Goal: Task Accomplishment & Management: Manage account settings

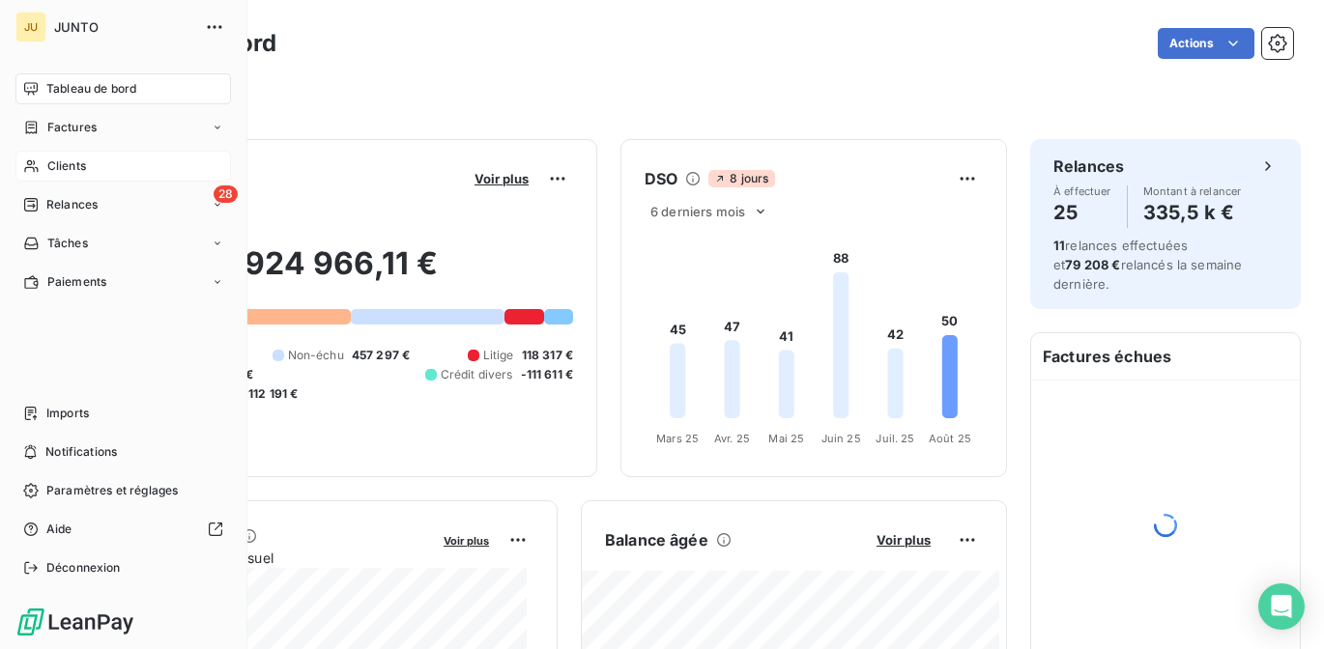
click at [59, 173] on span "Clients" at bounding box center [66, 166] width 39 height 17
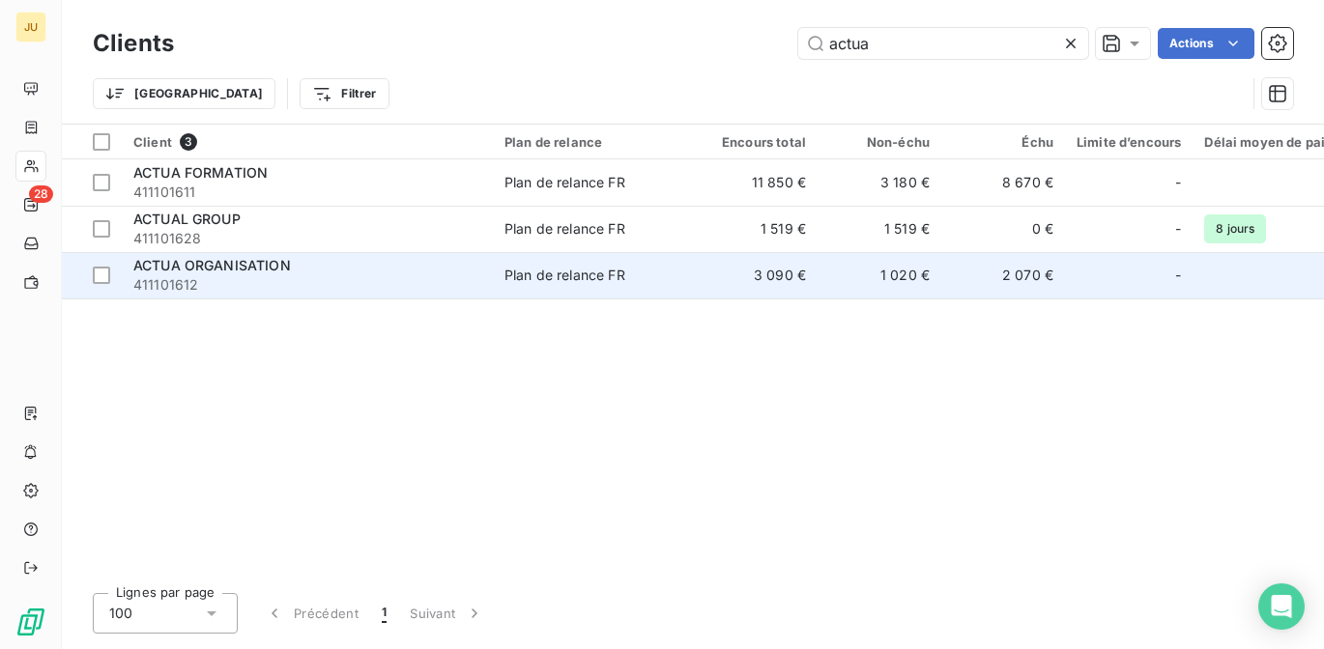
type input "actua"
click at [474, 276] on span "411101612" at bounding box center [307, 284] width 348 height 19
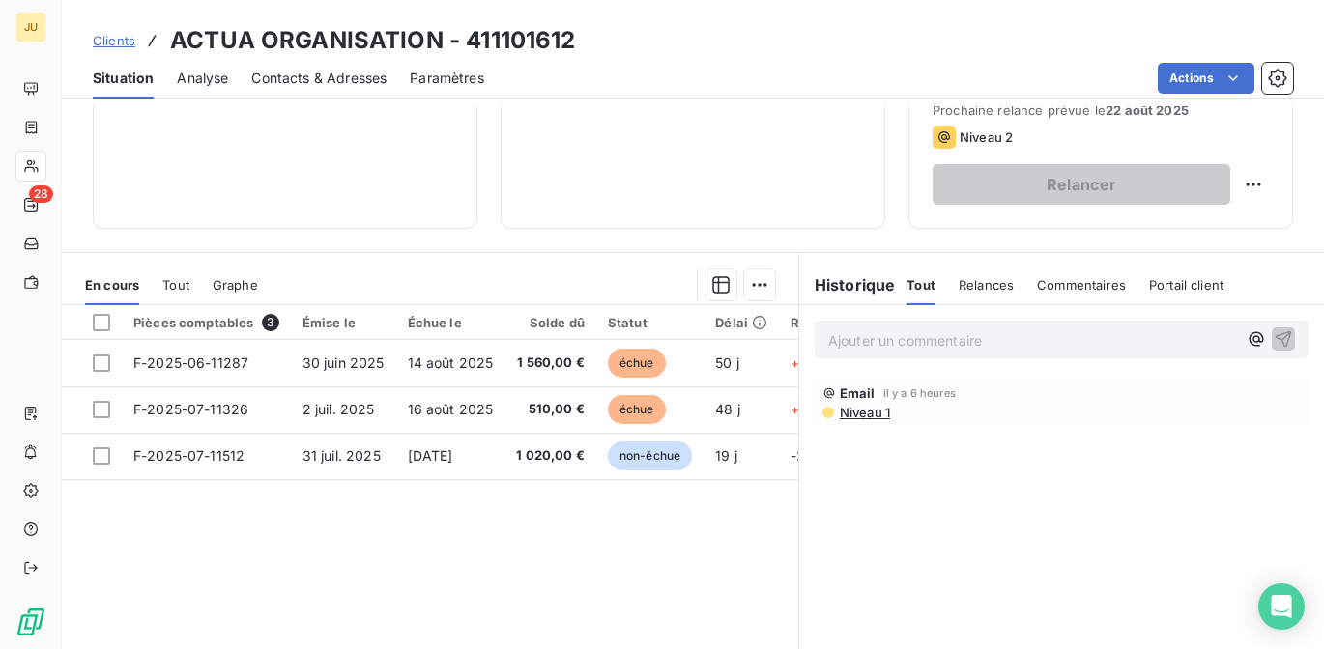
scroll to position [302, 0]
click at [855, 415] on span "Niveau 1" at bounding box center [864, 411] width 52 height 15
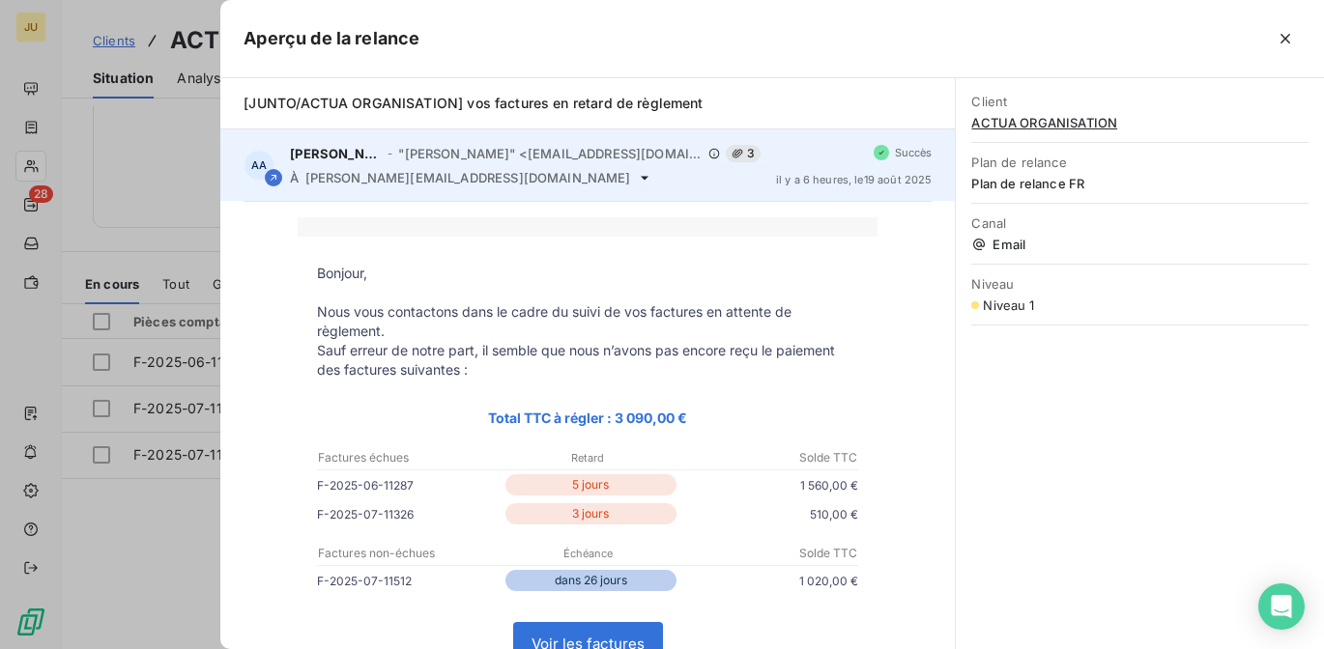
click at [481, 167] on div "[PERSON_NAME] - "[PERSON_NAME]" <[EMAIL_ADDRESS][DOMAIN_NAME]> 3 À [DOMAIN_NAME…" at bounding box center [525, 165] width 470 height 41
click at [486, 187] on div "AA [PERSON_NAME] - "[PERSON_NAME]" <[EMAIL_ADDRESS][DOMAIN_NAME]> 3 À [DOMAIN_N…" at bounding box center [587, 166] width 735 height 72
click at [492, 171] on span "[PERSON_NAME][EMAIL_ADDRESS][DOMAIN_NAME]" at bounding box center [468, 177] width 326 height 15
click at [498, 186] on div "AA [PERSON_NAME] - "[PERSON_NAME]" <[EMAIL_ADDRESS][DOMAIN_NAME]> 3 À [DOMAIN_N…" at bounding box center [587, 166] width 735 height 72
click at [641, 178] on icon at bounding box center [645, 178] width 8 height 4
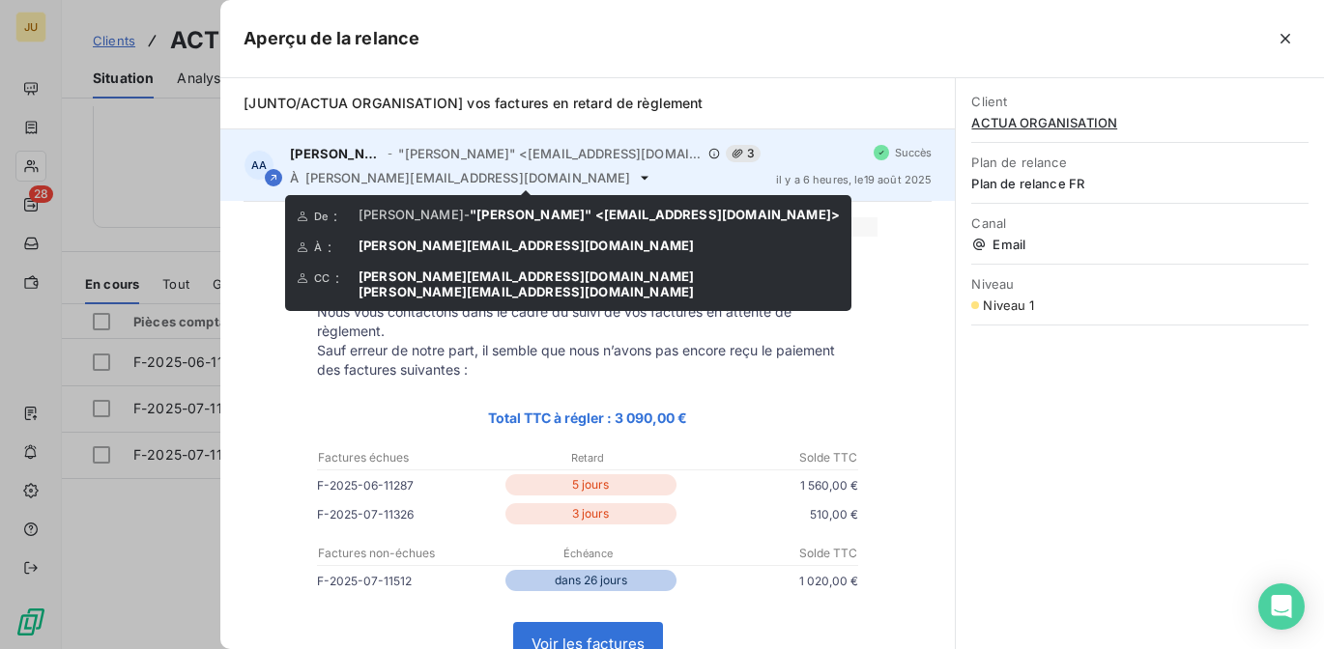
click at [637, 179] on icon at bounding box center [644, 177] width 15 height 15
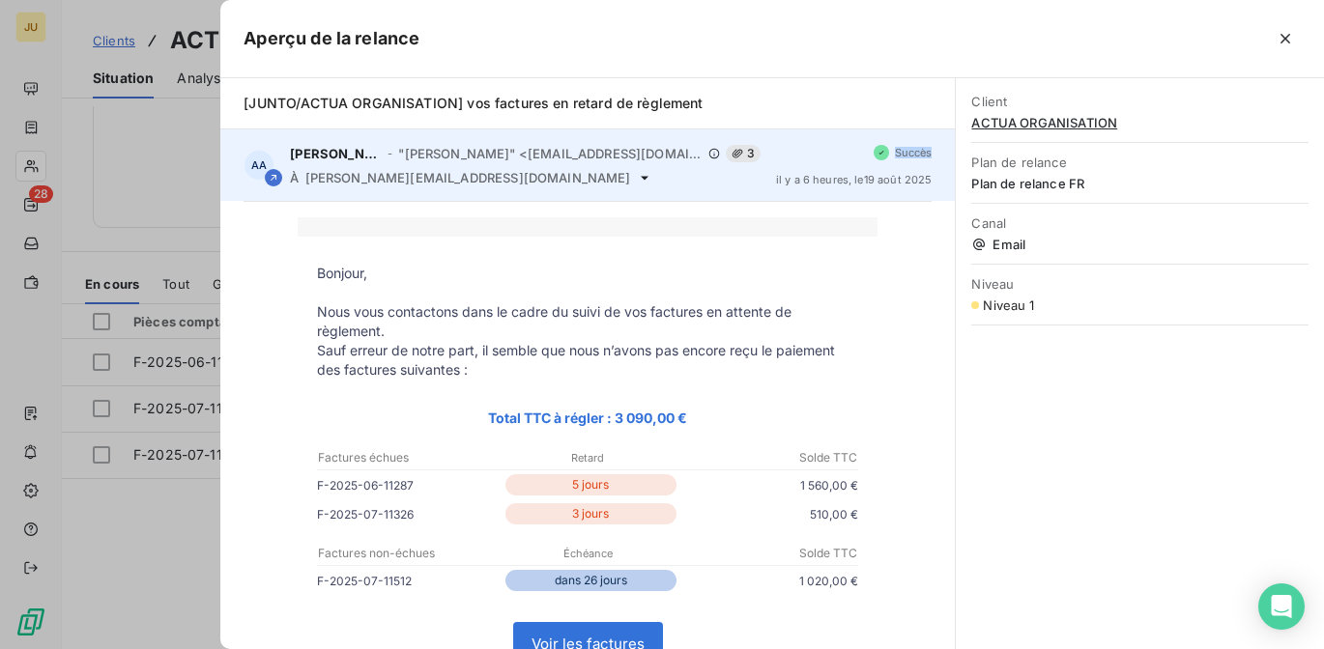
click at [637, 179] on icon at bounding box center [644, 177] width 15 height 15
click at [641, 179] on icon at bounding box center [645, 178] width 8 height 4
click at [637, 173] on icon at bounding box center [644, 177] width 15 height 15
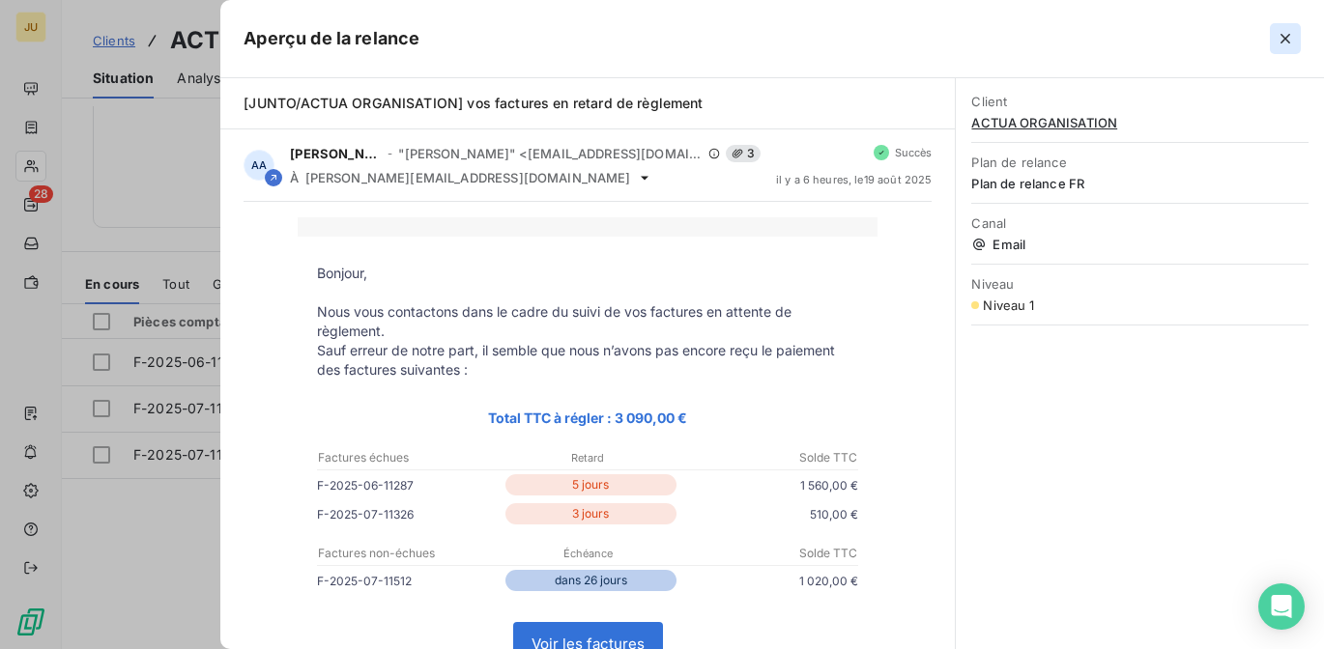
click at [1280, 45] on icon "button" at bounding box center [1285, 38] width 19 height 19
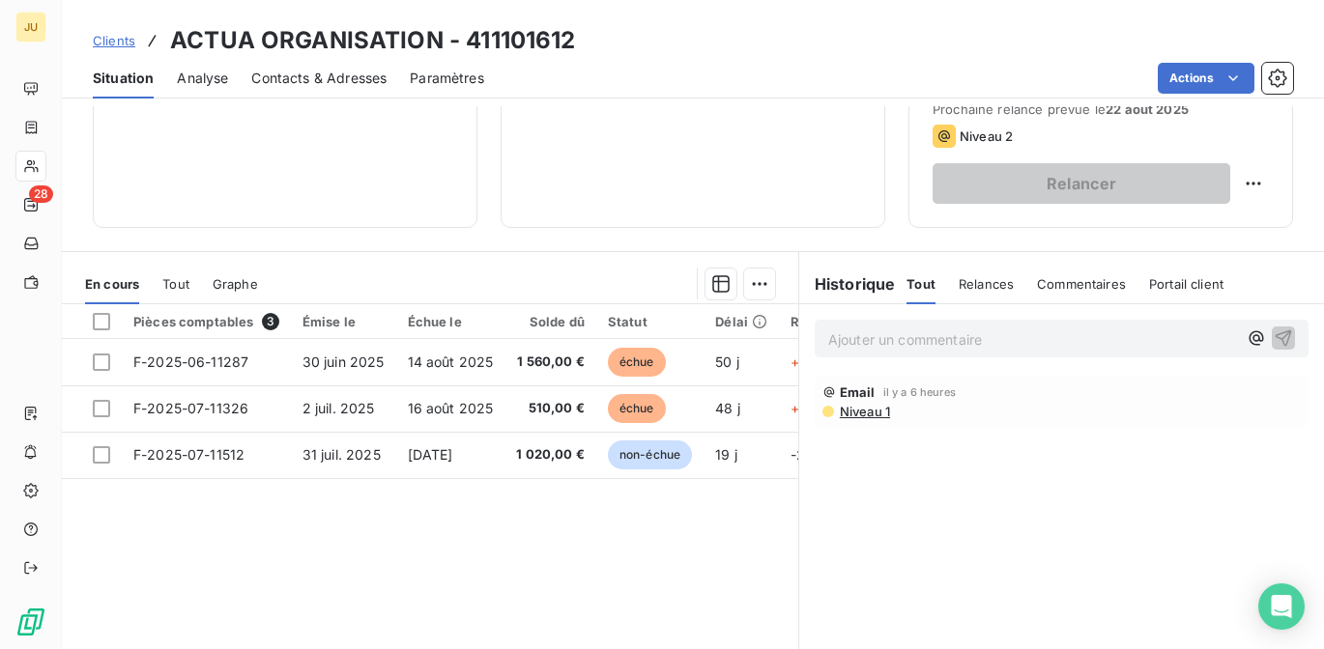
click at [376, 77] on span "Contacts & Adresses" at bounding box center [318, 78] width 135 height 19
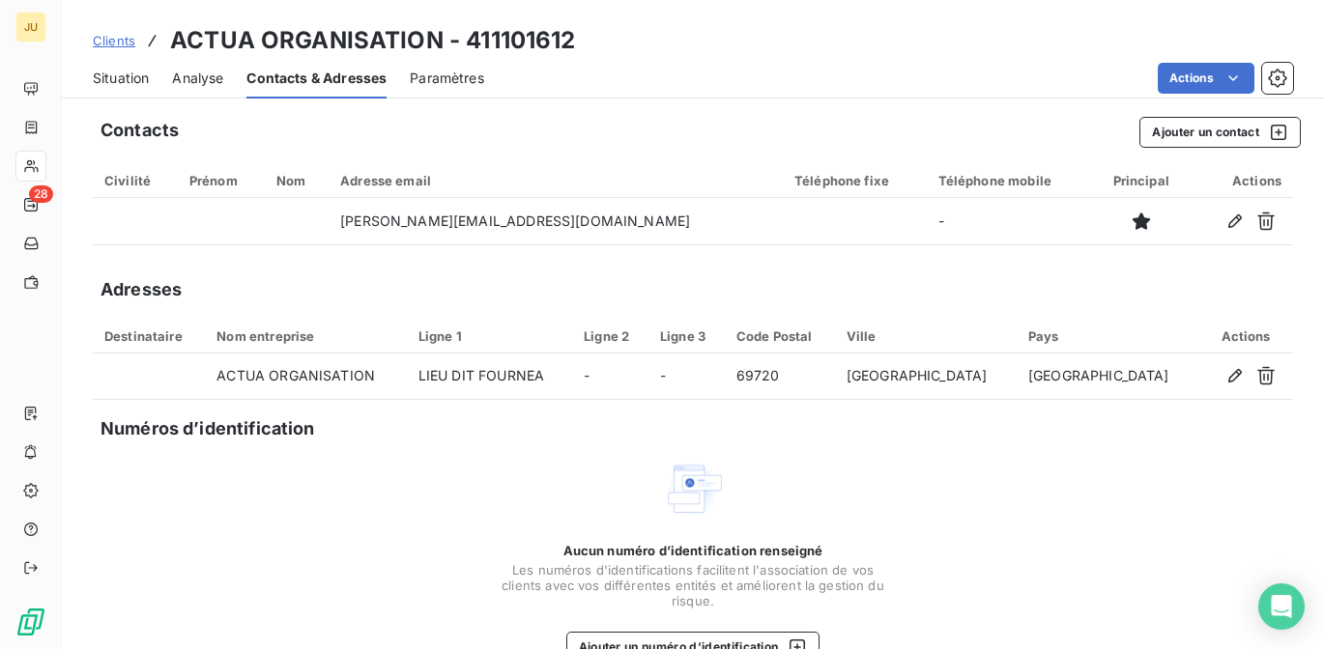
scroll to position [0, 0]
click at [1229, 136] on button "Ajouter un contact" at bounding box center [1219, 133] width 161 height 31
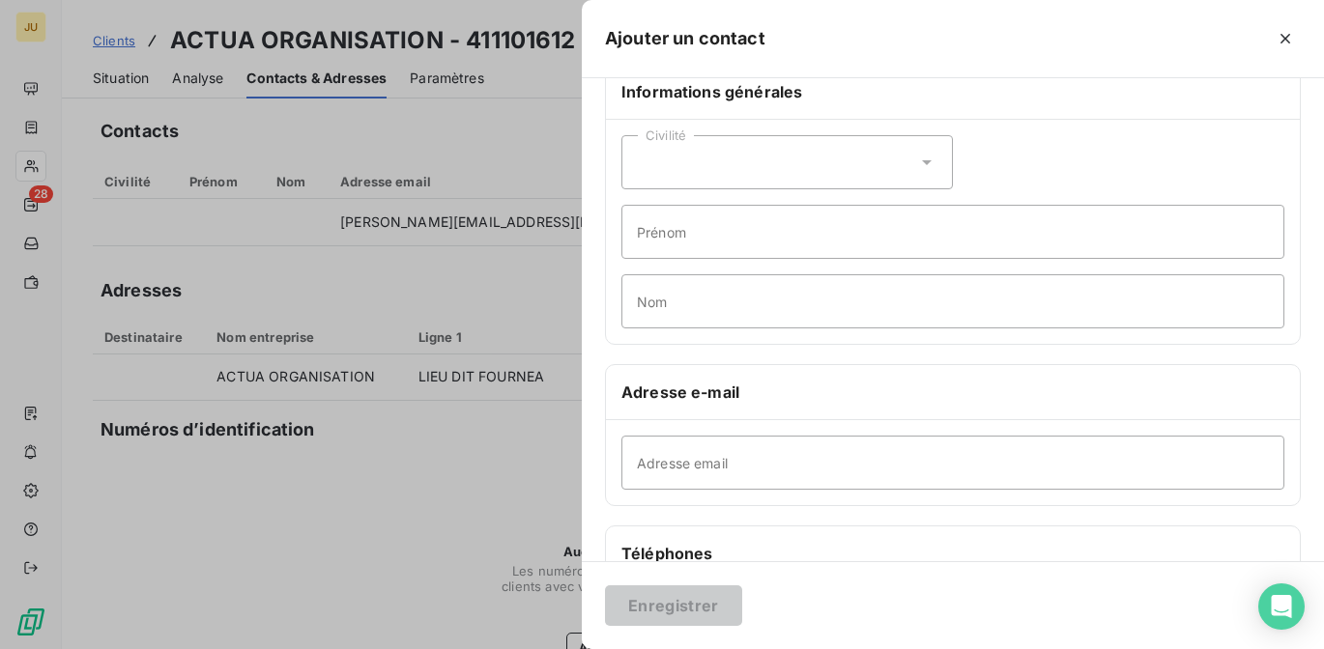
scroll to position [30, 0]
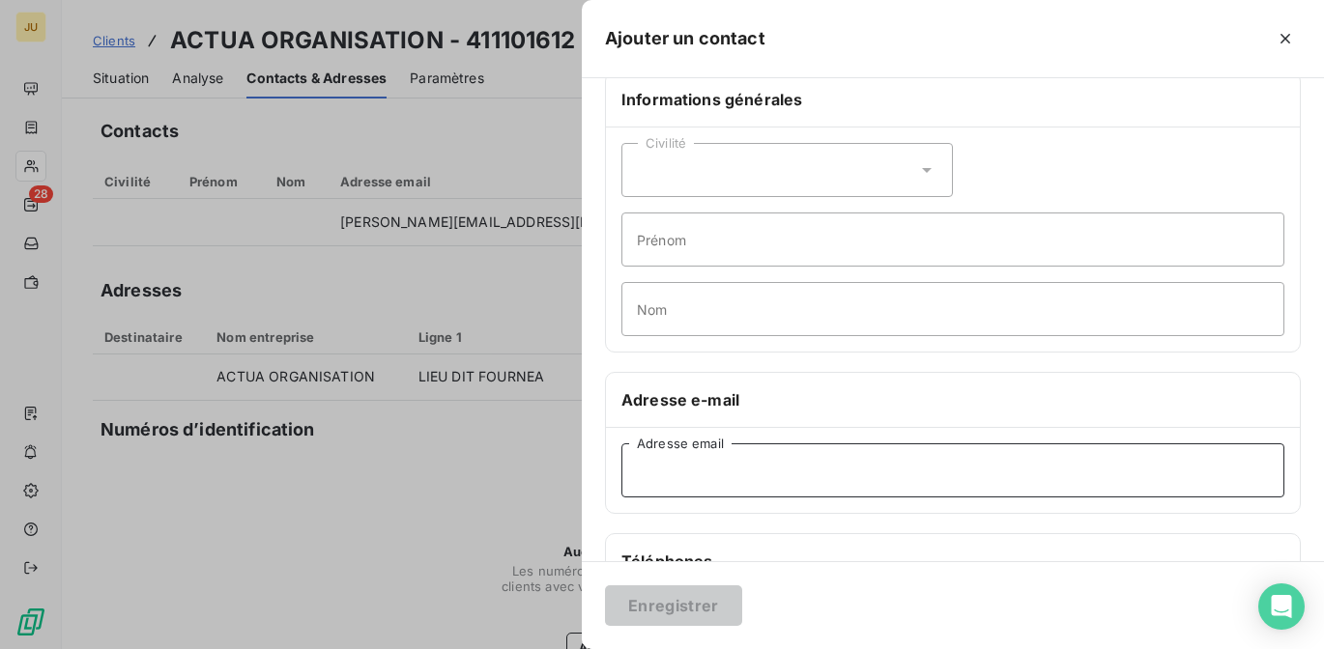
click at [800, 477] on input "Adresse email" at bounding box center [952, 471] width 663 height 54
paste input "[EMAIL_ADDRESS][DOMAIN_NAME]"
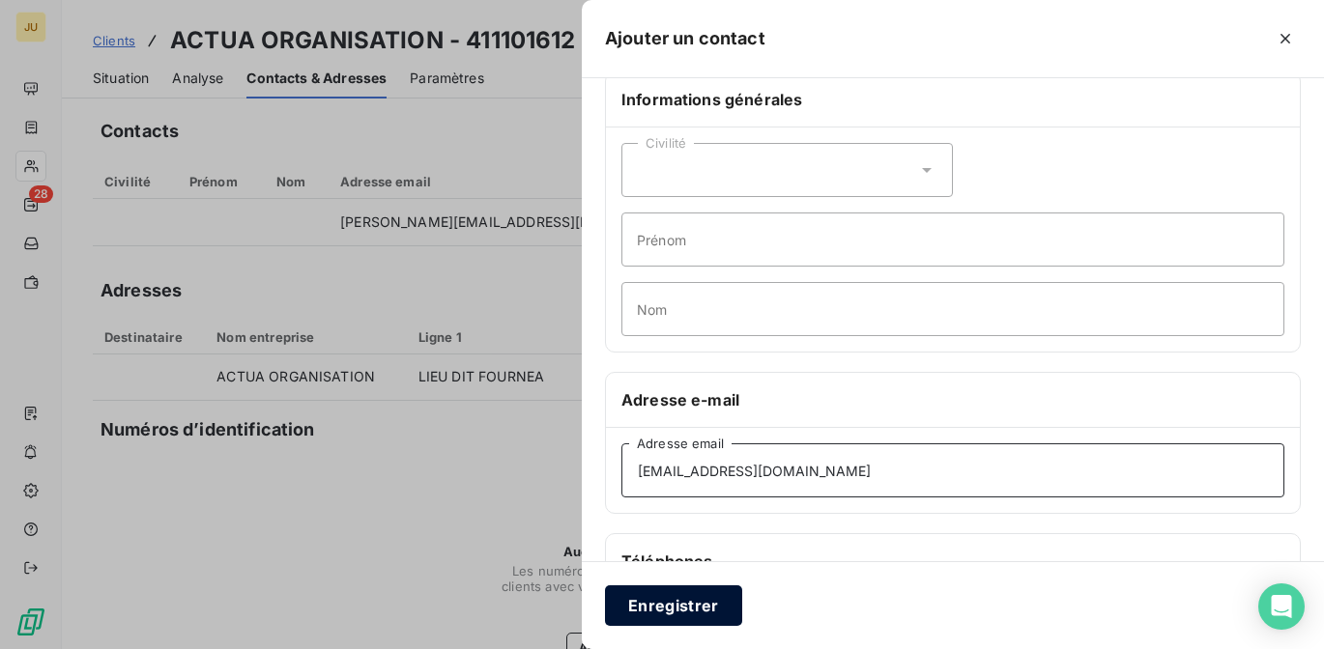
type input "[EMAIL_ADDRESS][DOMAIN_NAME]"
click at [715, 588] on button "Enregistrer" at bounding box center [673, 606] width 137 height 41
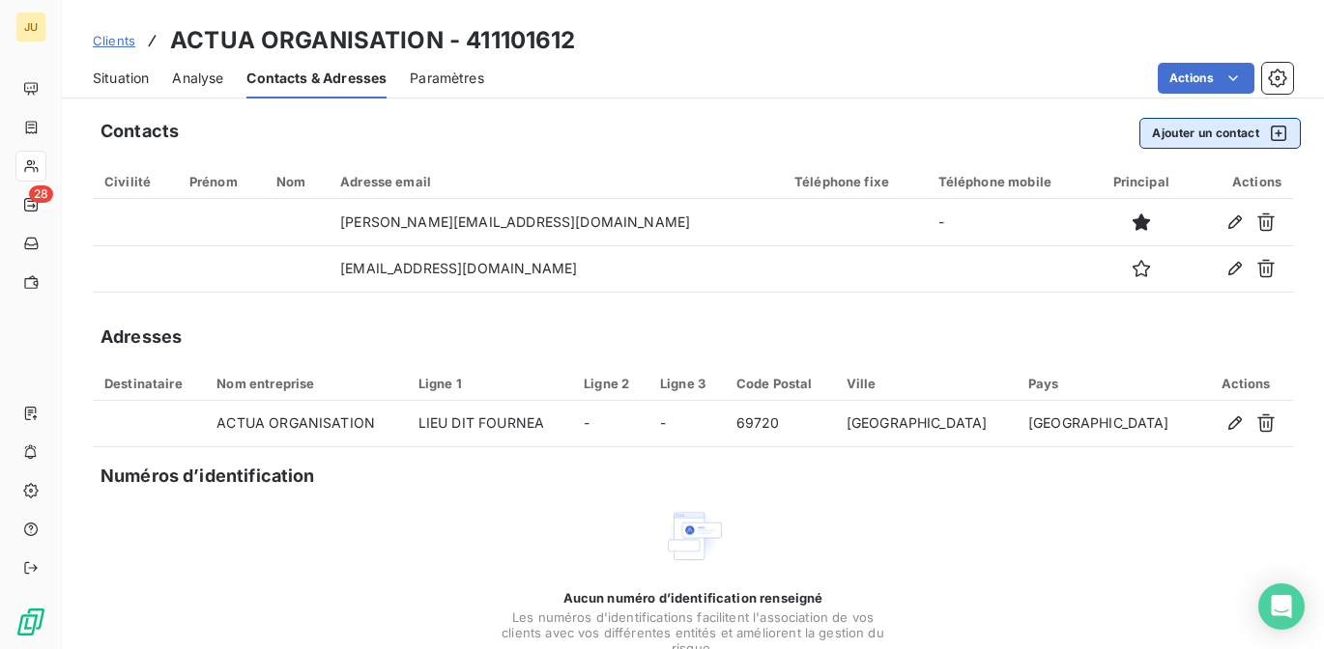
click at [1187, 140] on button "Ajouter un contact" at bounding box center [1219, 133] width 161 height 31
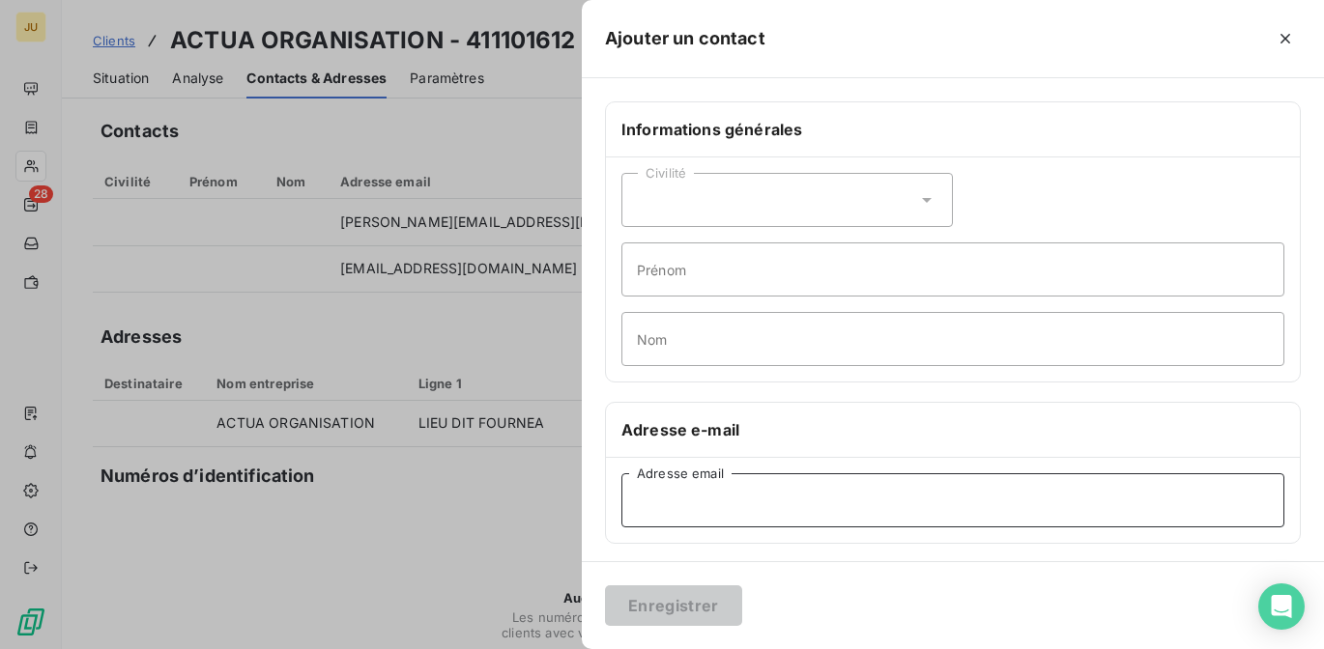
click at [741, 502] on input "Adresse email" at bounding box center [952, 501] width 663 height 54
paste input "[PERSON_NAME][EMAIL_ADDRESS][DOMAIN_NAME]"
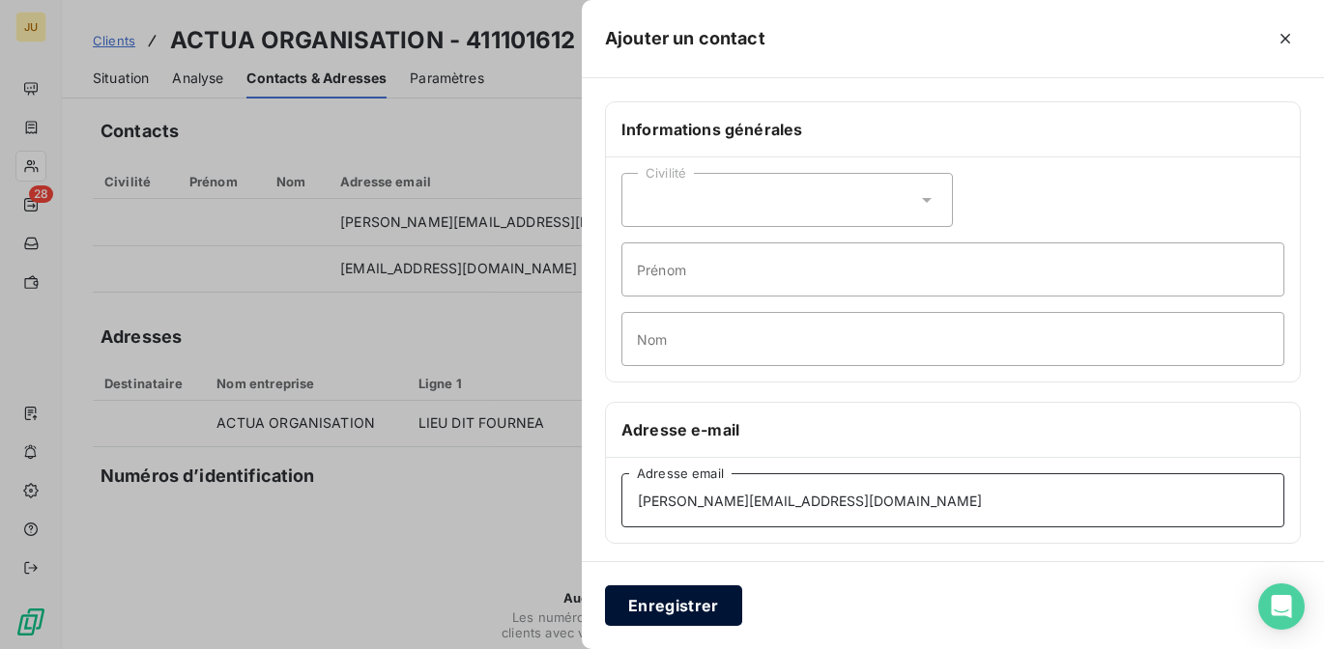
type input "[PERSON_NAME][EMAIL_ADDRESS][DOMAIN_NAME]"
click at [717, 592] on button "Enregistrer" at bounding box center [673, 606] width 137 height 41
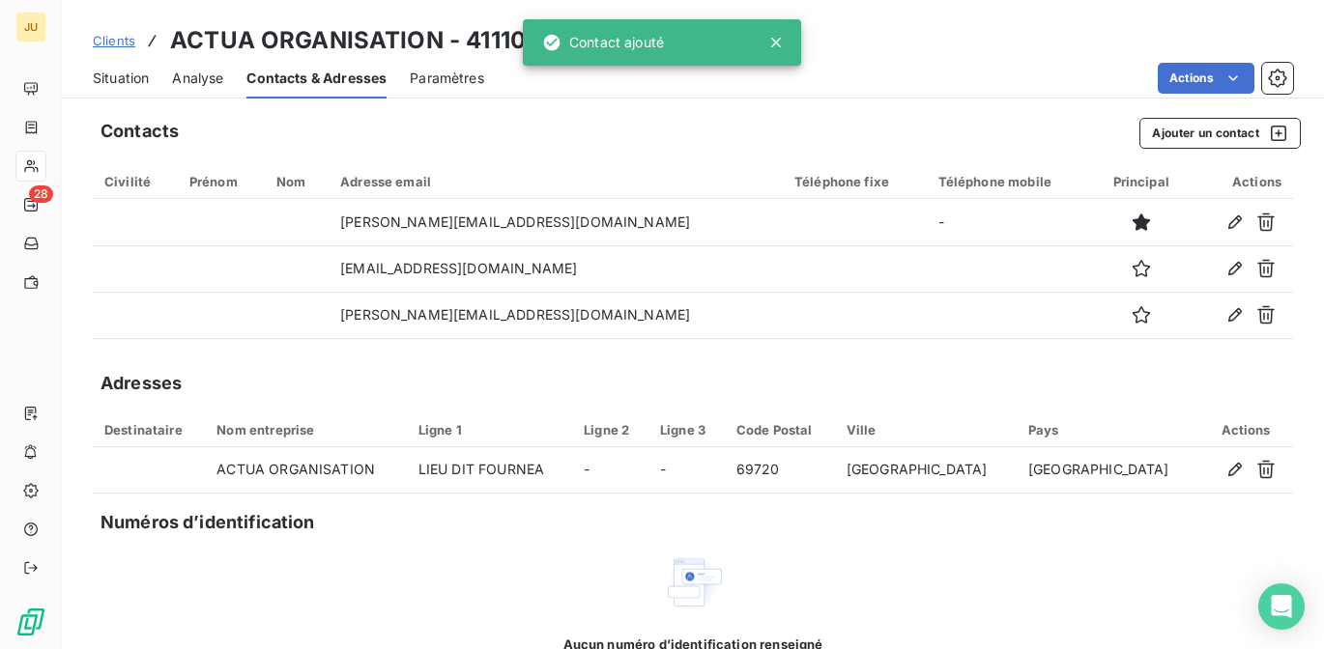
click at [118, 40] on span "Clients" at bounding box center [114, 40] width 43 height 15
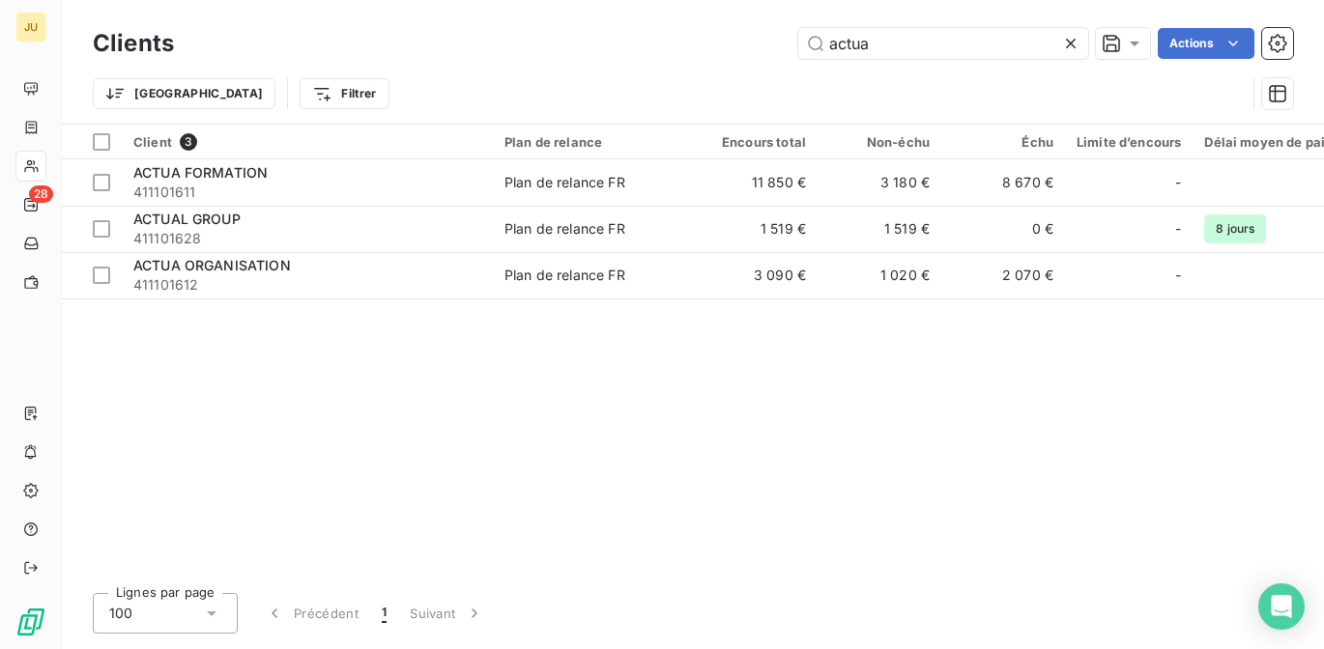
click at [270, 302] on div "Client 3 Plan de relance Encours total Non-échu Échu Limite d’encours Délai moy…" at bounding box center [693, 351] width 1262 height 453
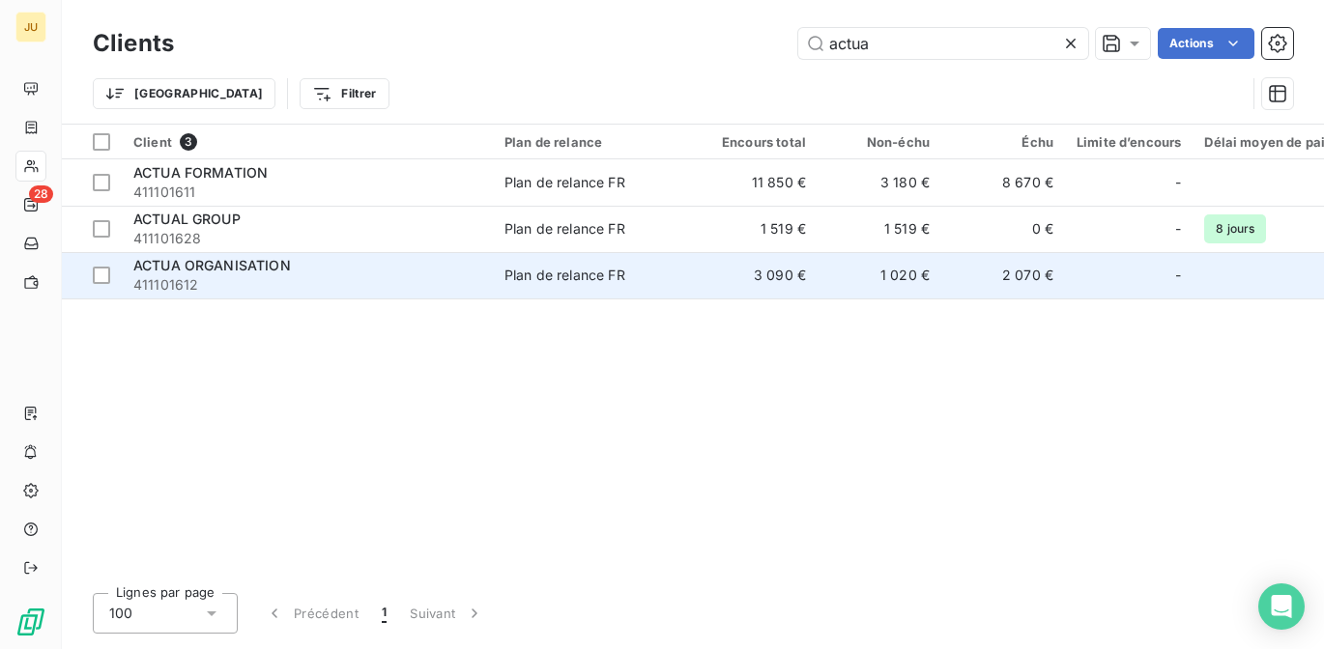
click at [271, 264] on span "ACTUA ORGANISATION" at bounding box center [212, 265] width 158 height 16
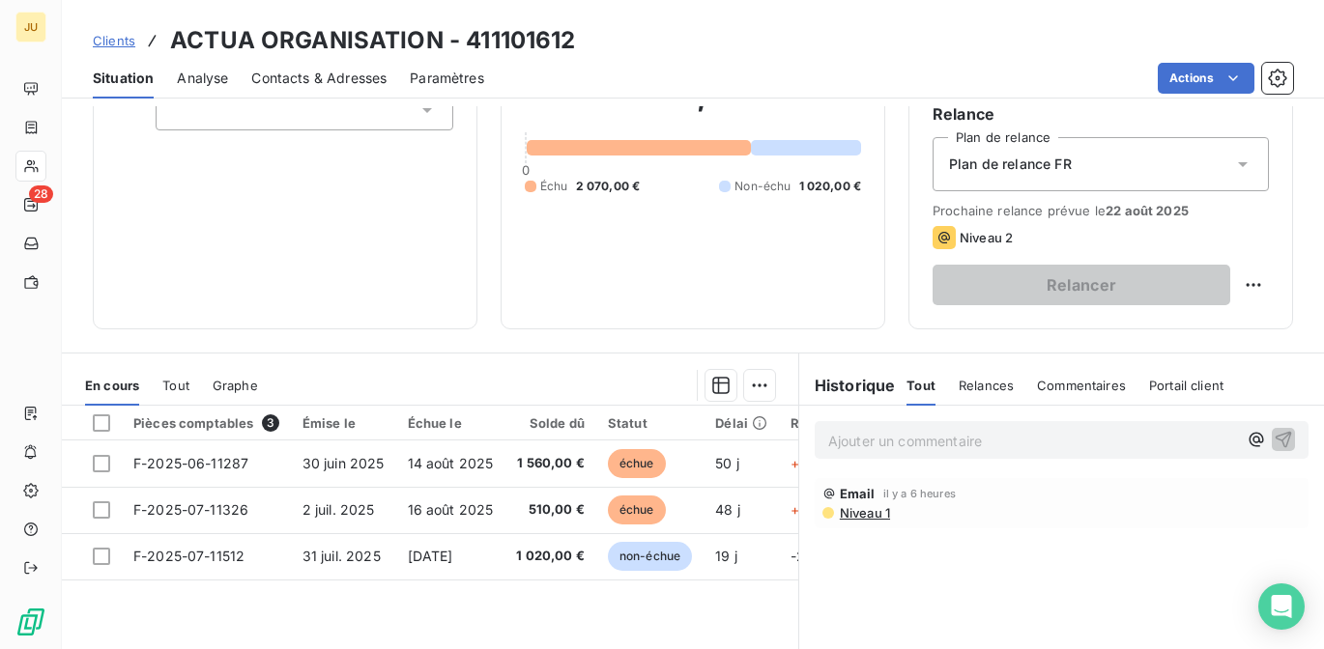
scroll to position [201, 0]
click at [1192, 77] on html "JU 28 Clients ACTUA ORGANISATION - 411101612 Situation Analyse Contacts & Adres…" at bounding box center [662, 324] width 1324 height 649
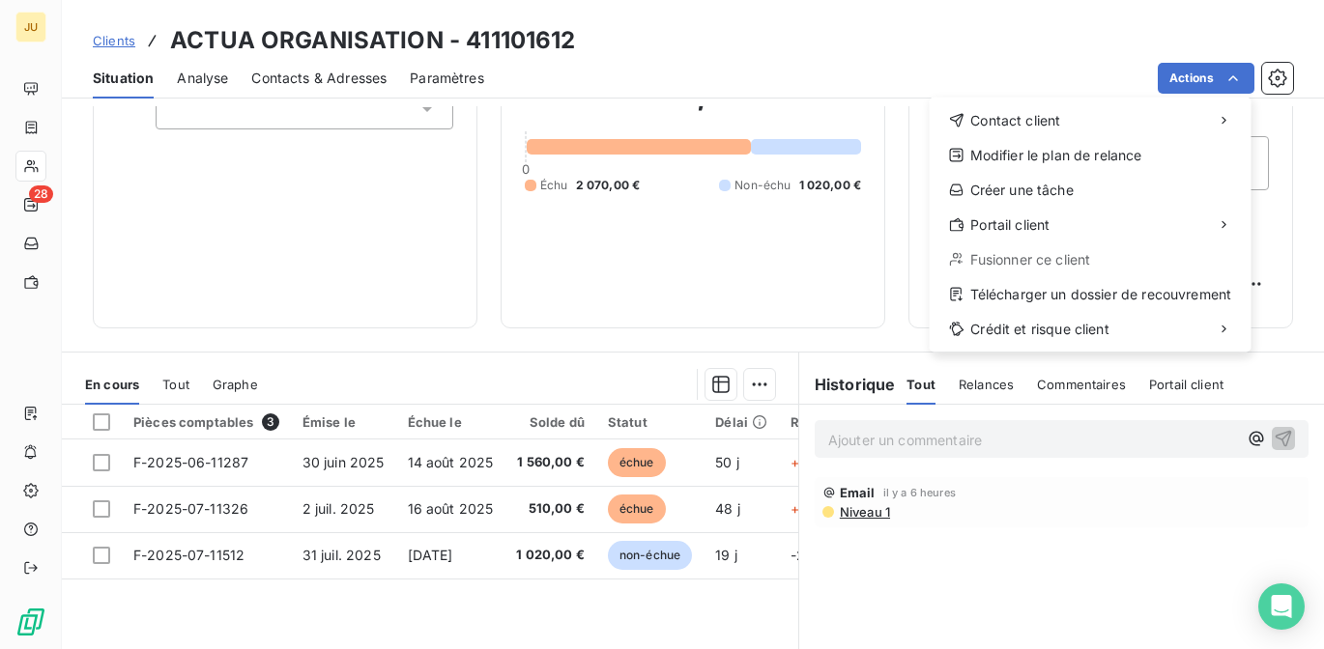
click at [207, 210] on html "JU 28 Clients ACTUA ORGANISATION - 411101612 Situation Analyse Contacts & Adres…" at bounding box center [662, 324] width 1324 height 649
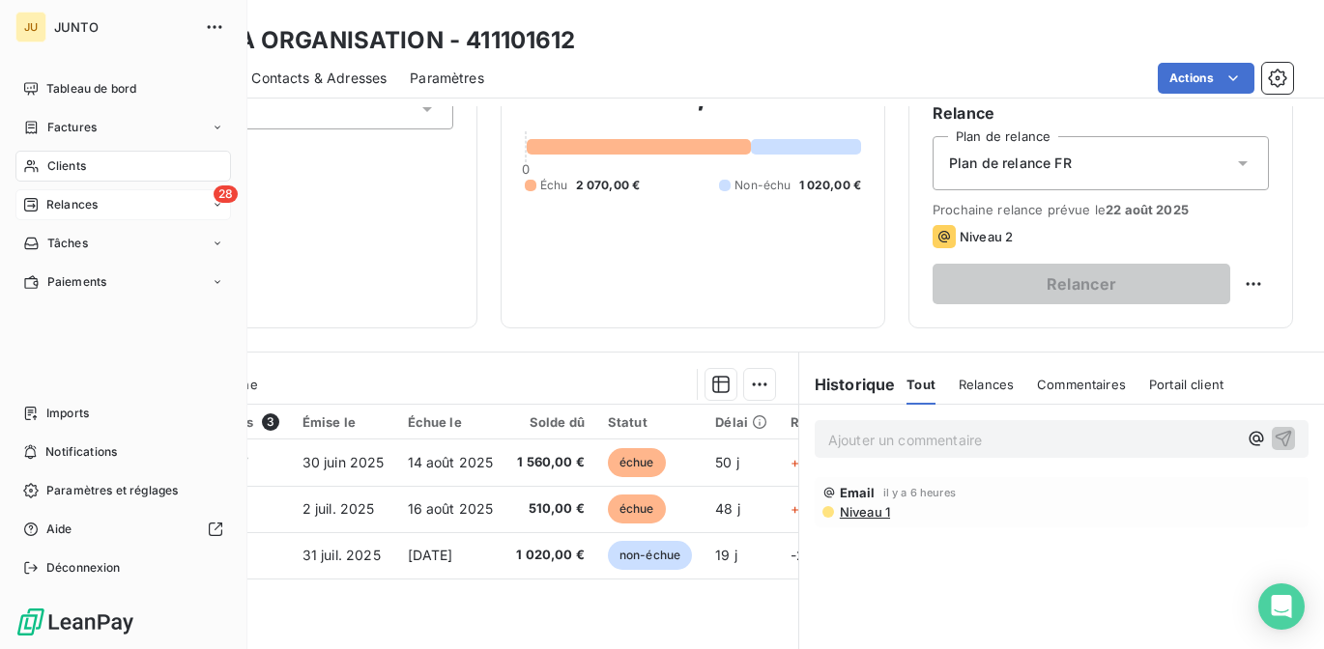
click at [58, 202] on span "Relances" at bounding box center [71, 204] width 51 height 17
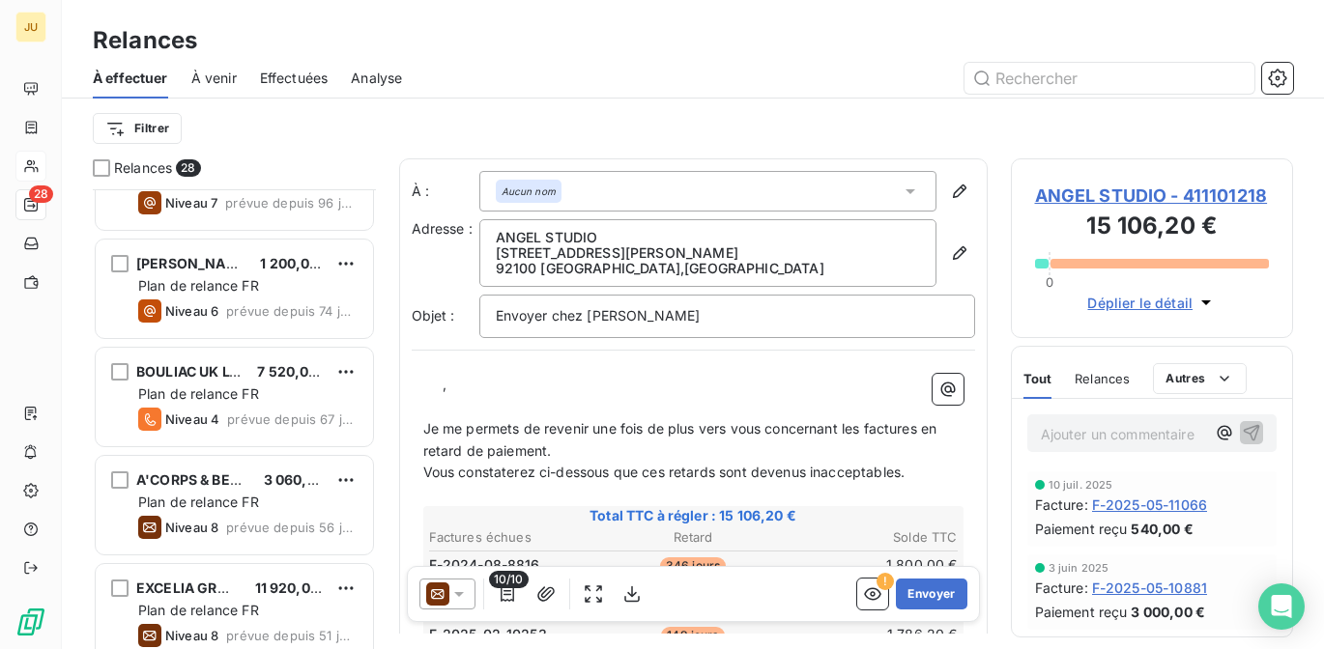
scroll to position [802, 0]
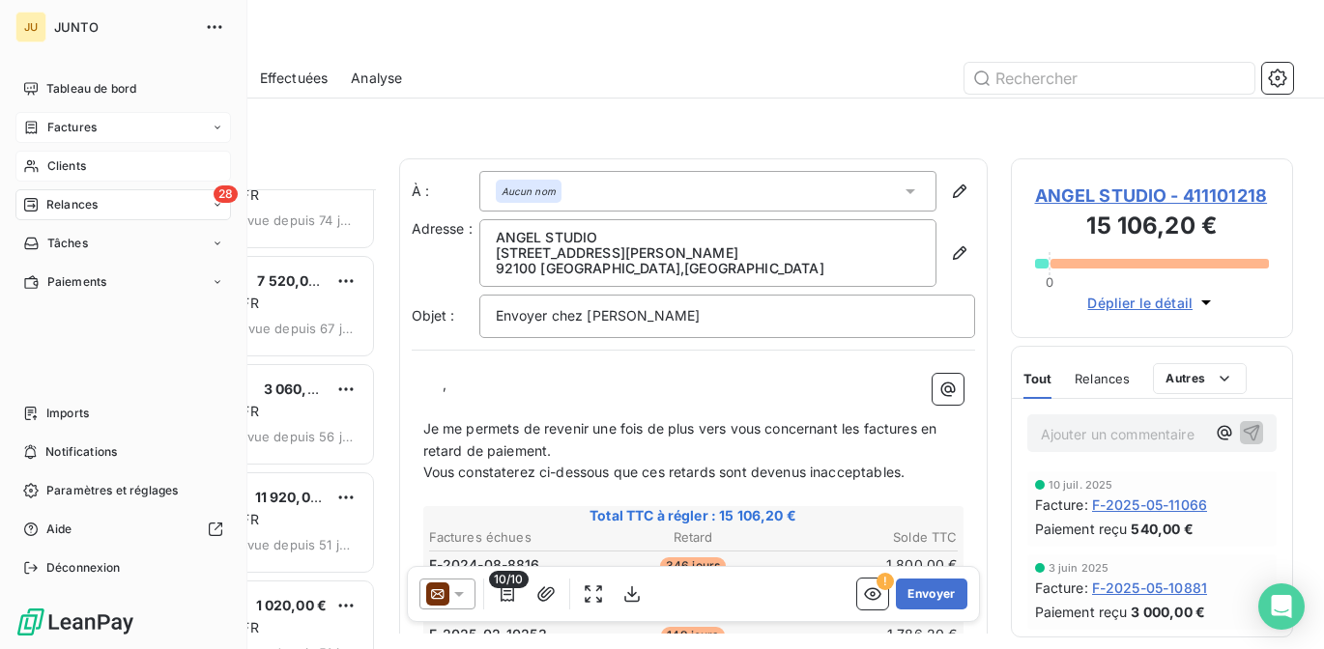
click at [83, 130] on span "Factures" at bounding box center [71, 127] width 49 height 17
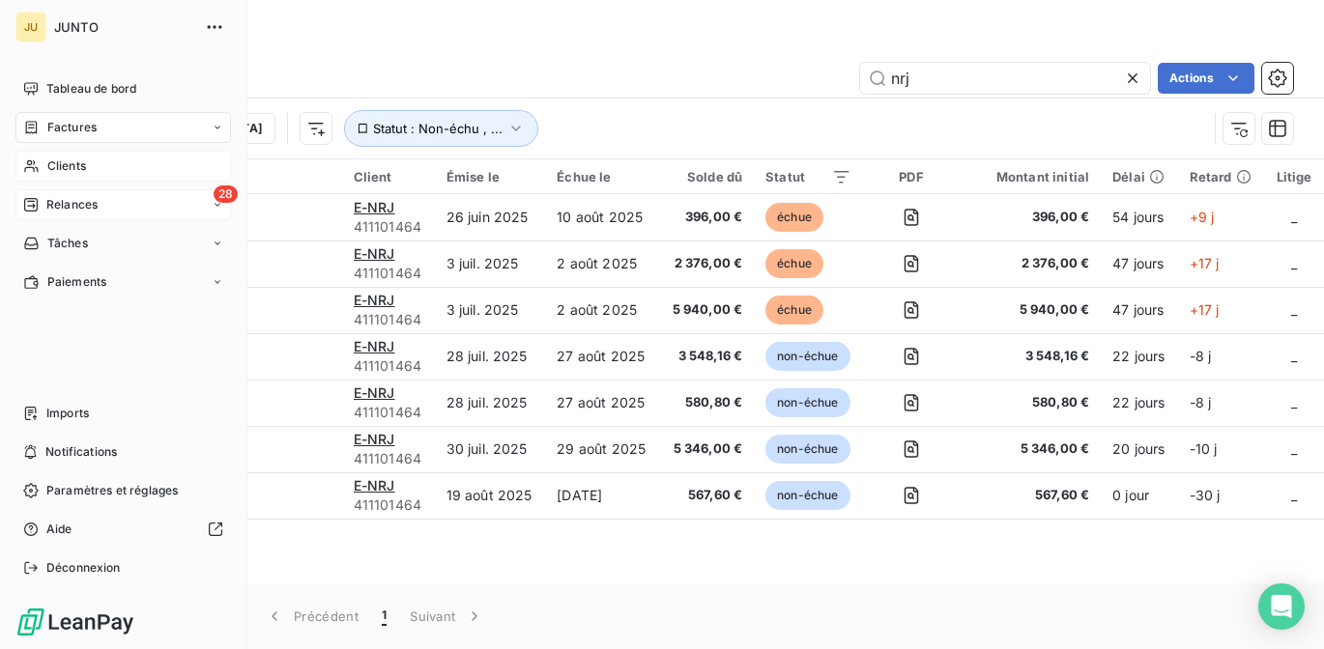
click at [64, 194] on div "28 Relances" at bounding box center [123, 204] width 216 height 31
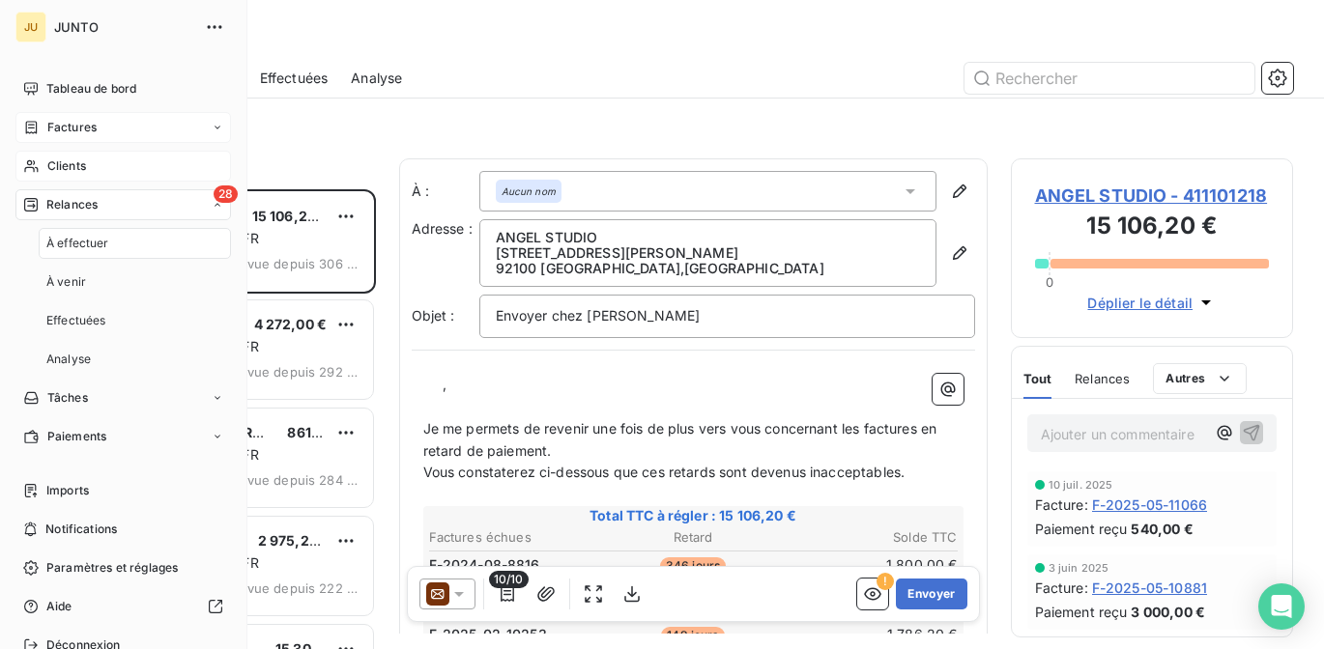
scroll to position [446, 268]
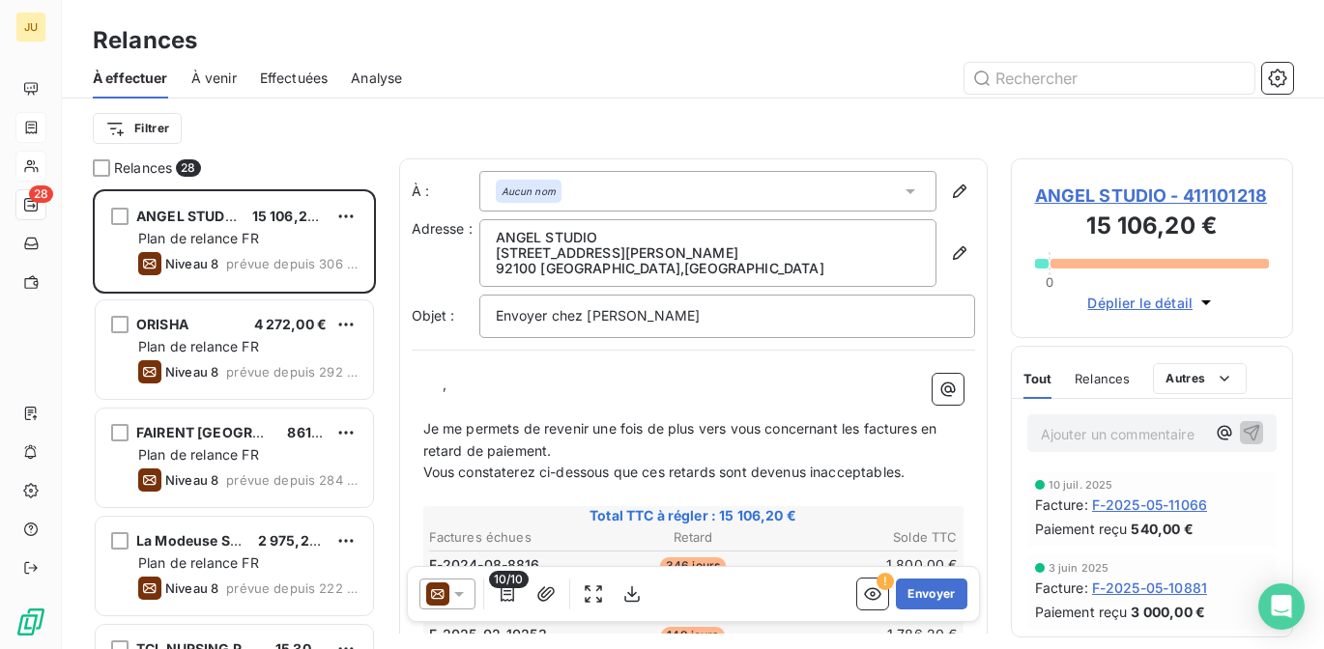
click at [289, 85] on span "Effectuées" at bounding box center [294, 78] width 69 height 19
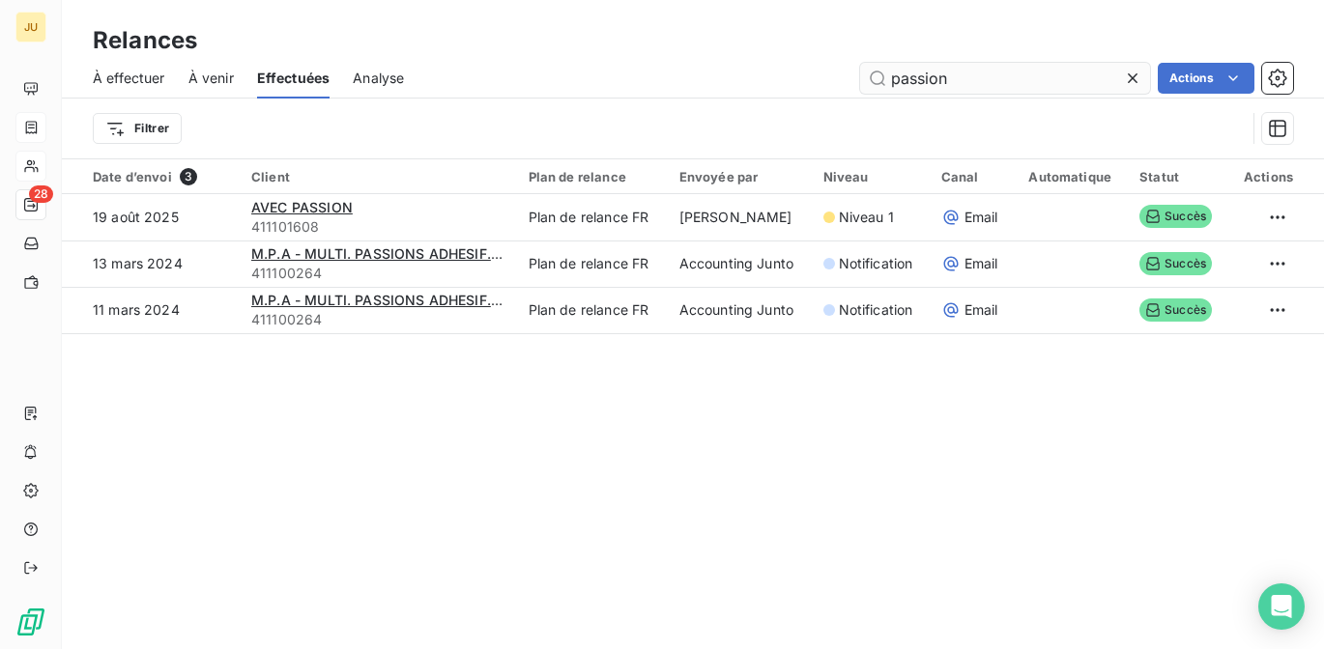
click at [907, 80] on input "passion" at bounding box center [1005, 78] width 290 height 31
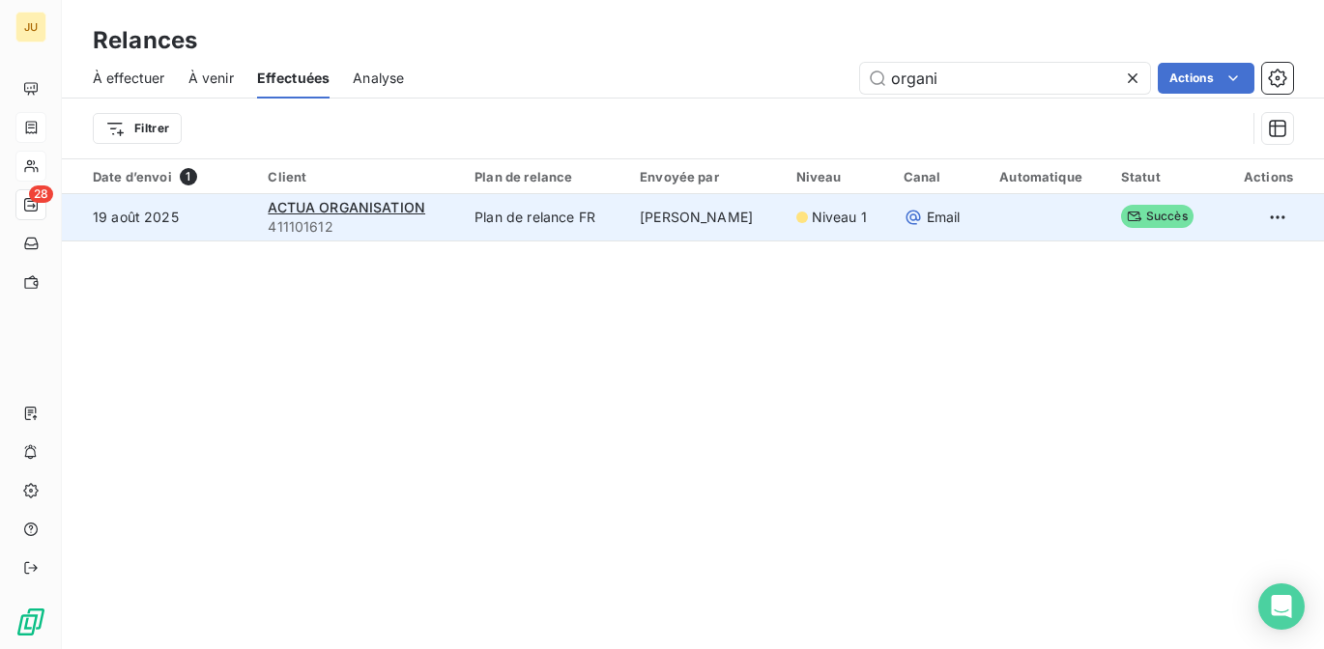
type input "organi"
click at [468, 218] on td "Plan de relance FR" at bounding box center [545, 217] width 165 height 46
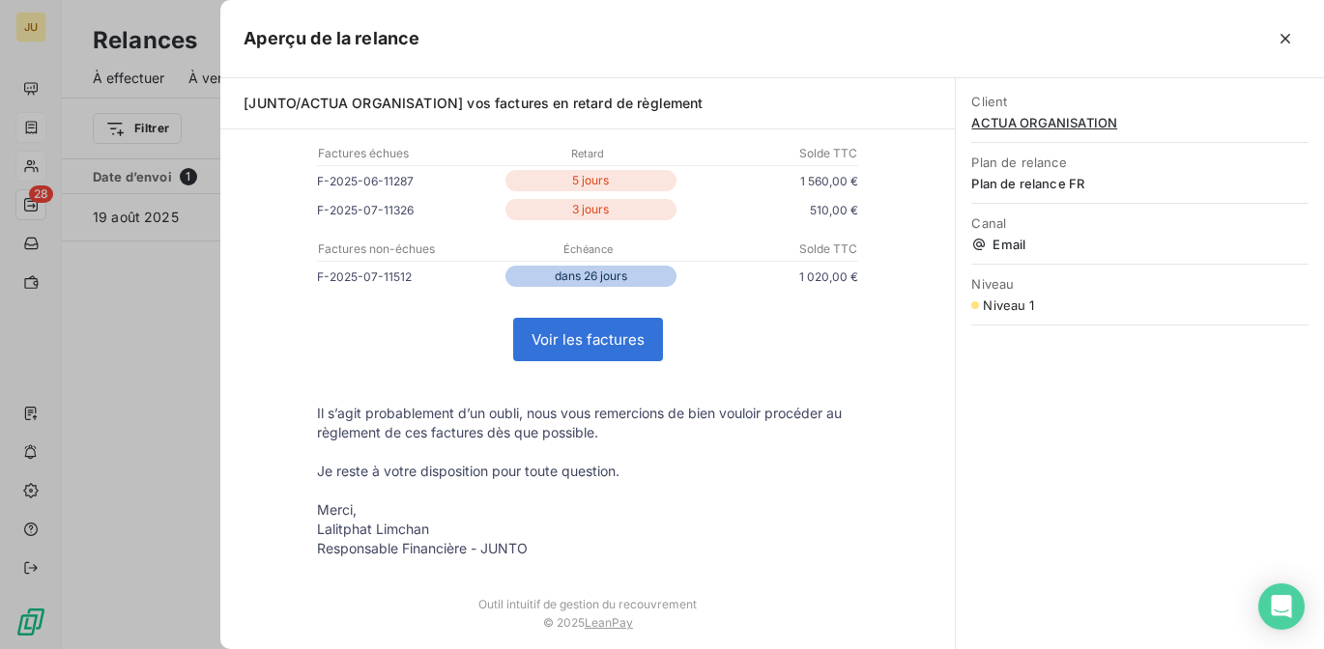
scroll to position [385, 0]
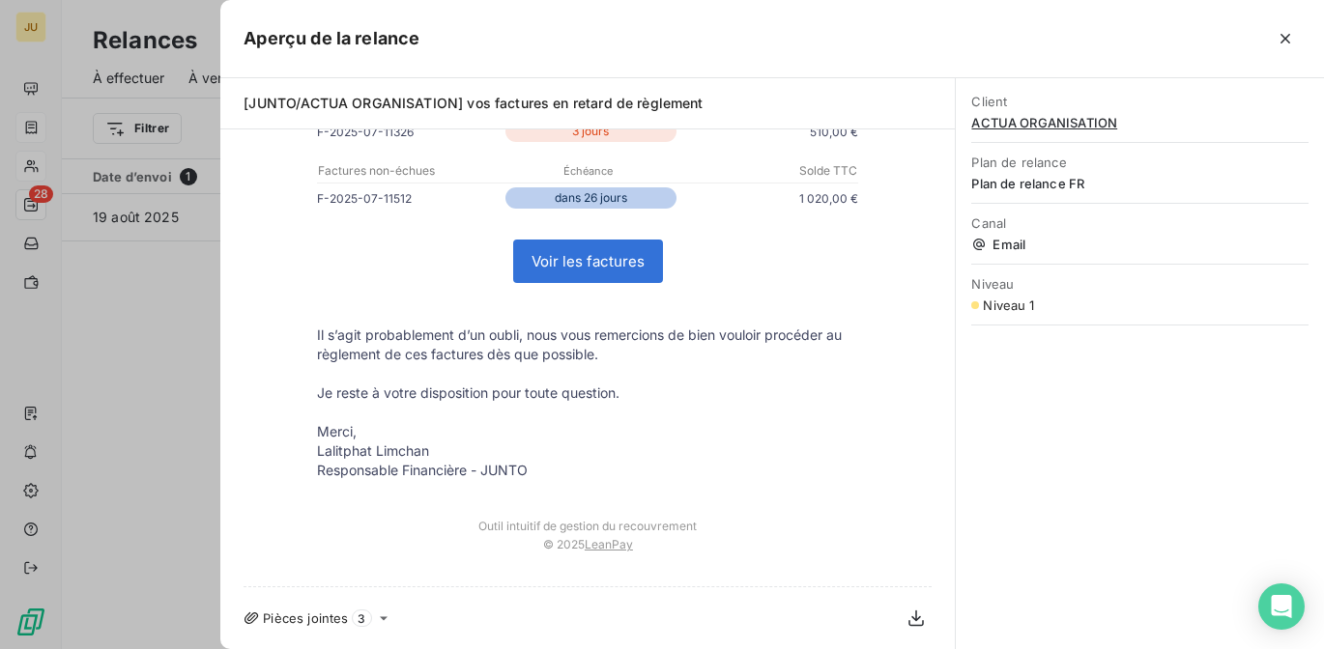
click at [214, 456] on div at bounding box center [662, 324] width 1324 height 649
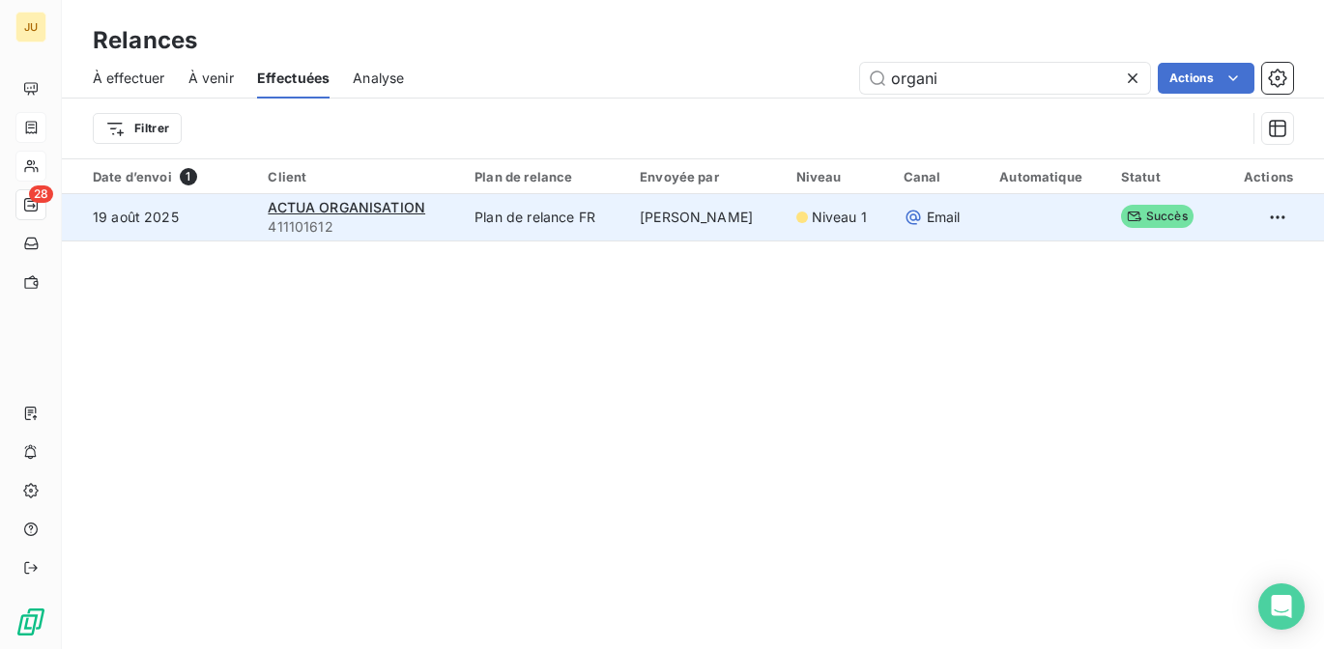
click at [192, 219] on td "19 août 2025" at bounding box center [159, 217] width 194 height 46
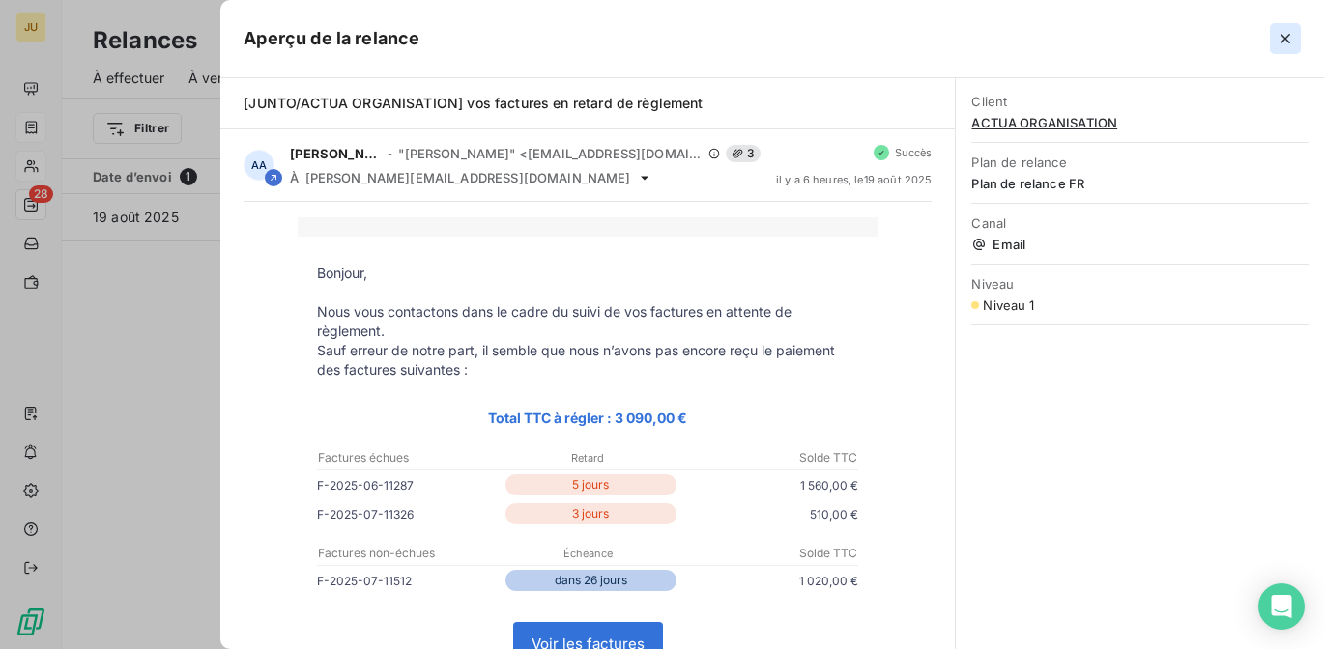
click at [1295, 34] on button "button" at bounding box center [1285, 38] width 31 height 31
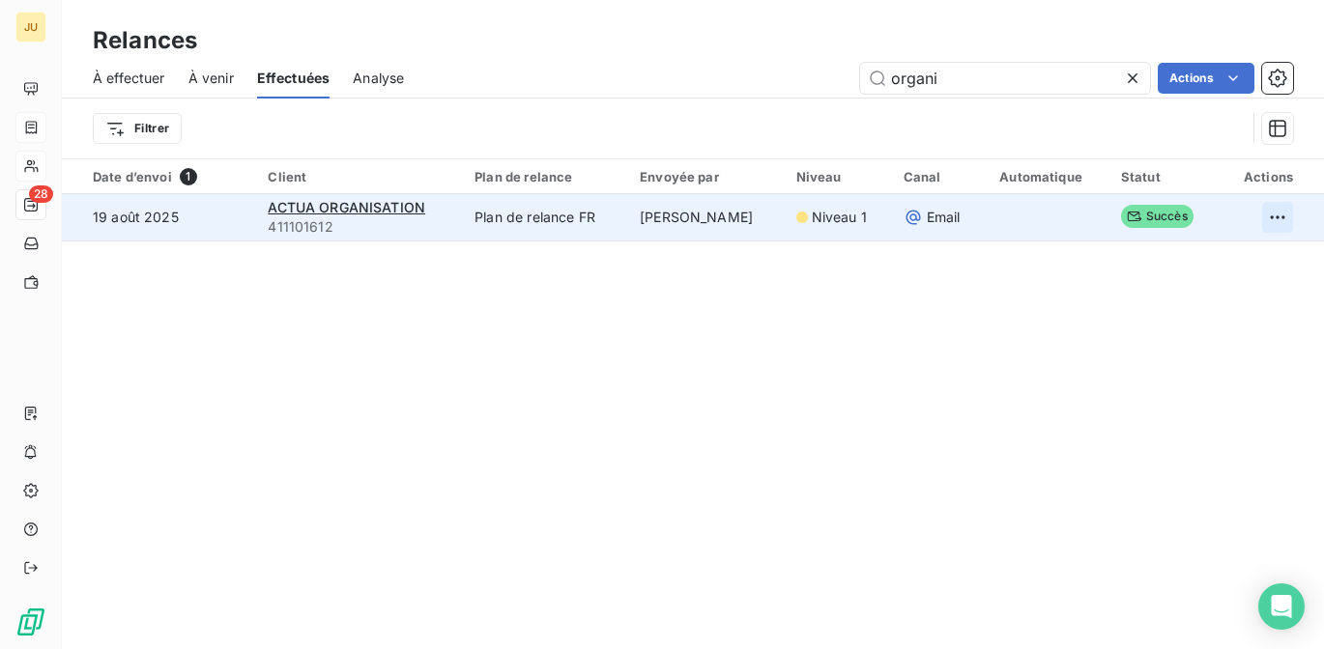
click at [1264, 213] on html "JU 28 Relances À effectuer À venir Effectuées Analyse organi Actions Filtrer Da…" at bounding box center [662, 324] width 1324 height 649
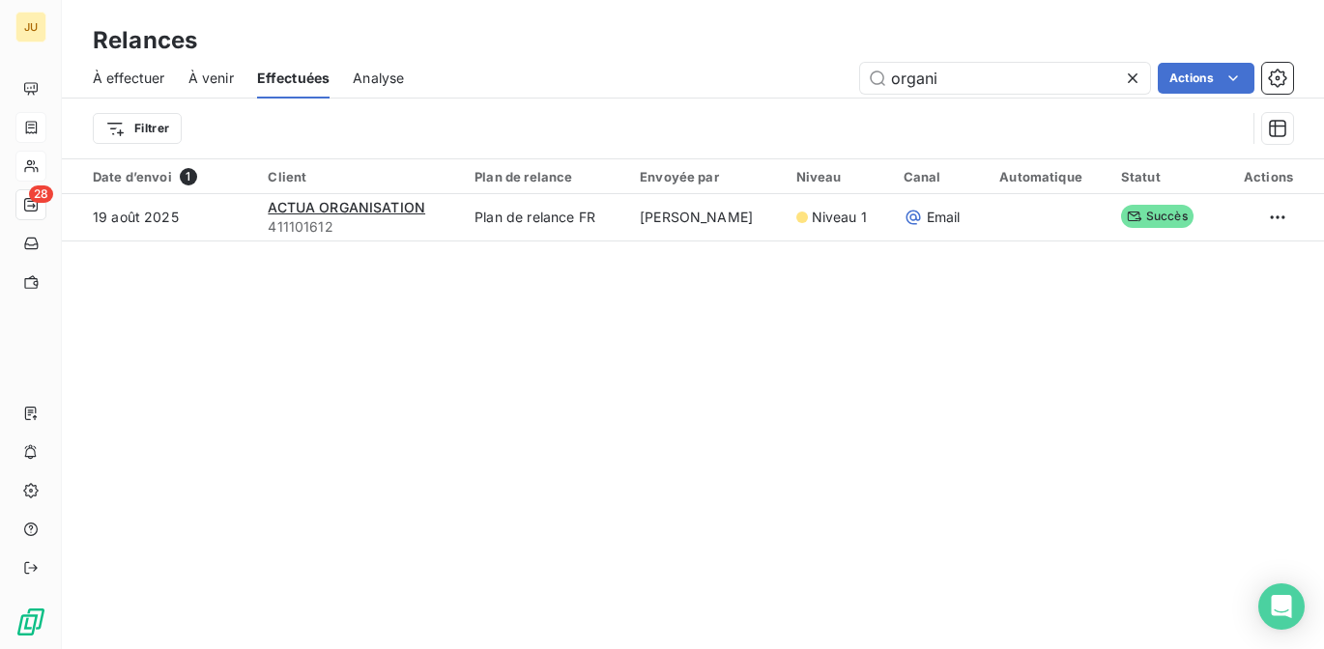
click at [513, 223] on html "JU 28 Relances À effectuer À venir Effectuées Analyse organi Actions Filtrer Da…" at bounding box center [662, 324] width 1324 height 649
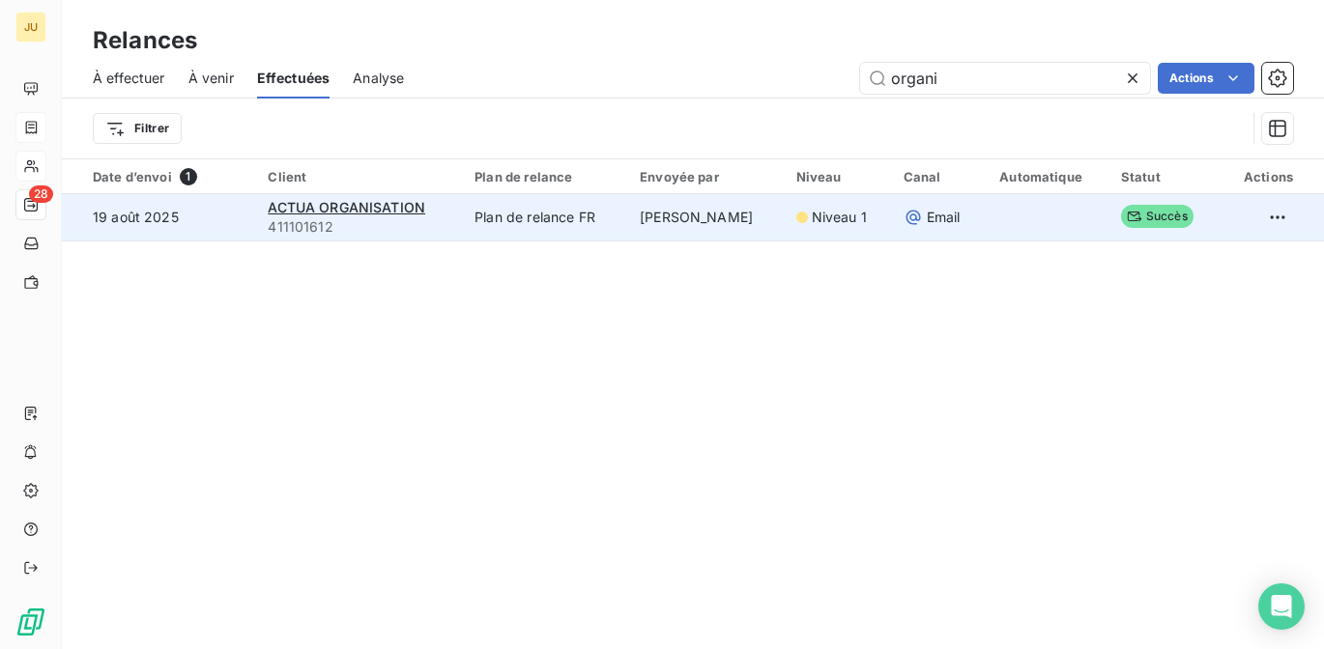
click at [513, 216] on td "Plan de relance FR" at bounding box center [545, 217] width 165 height 46
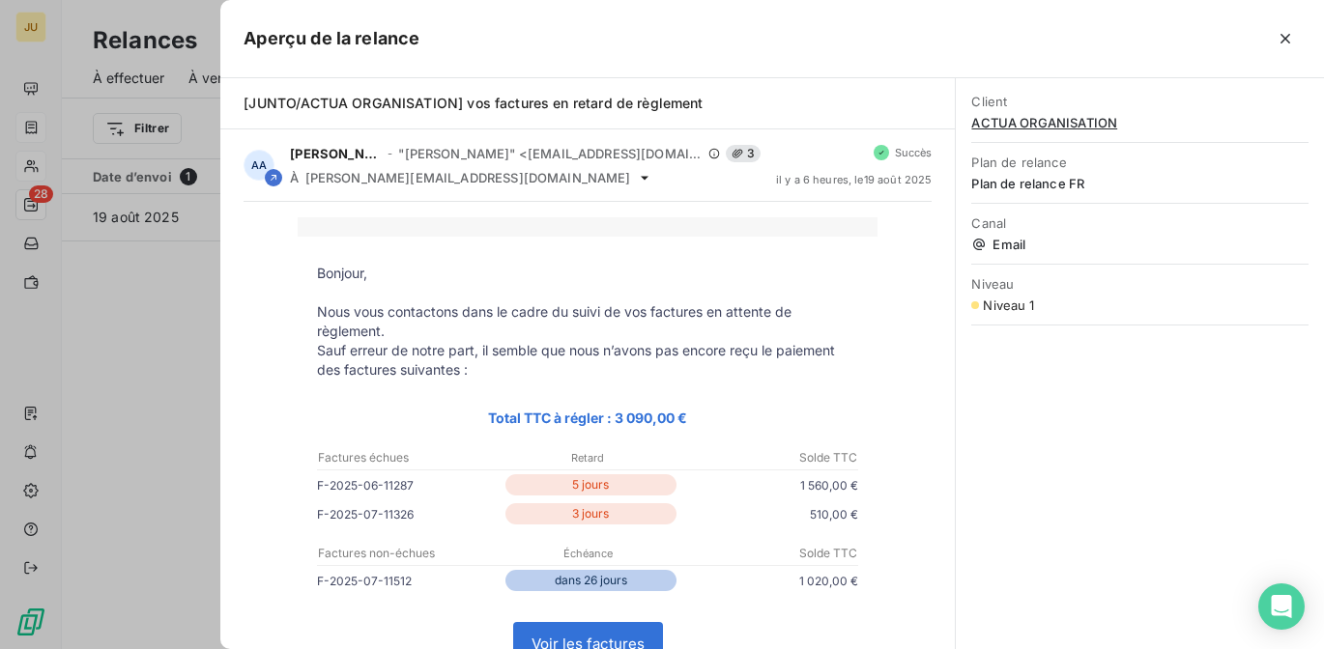
click at [189, 278] on div at bounding box center [662, 324] width 1324 height 649
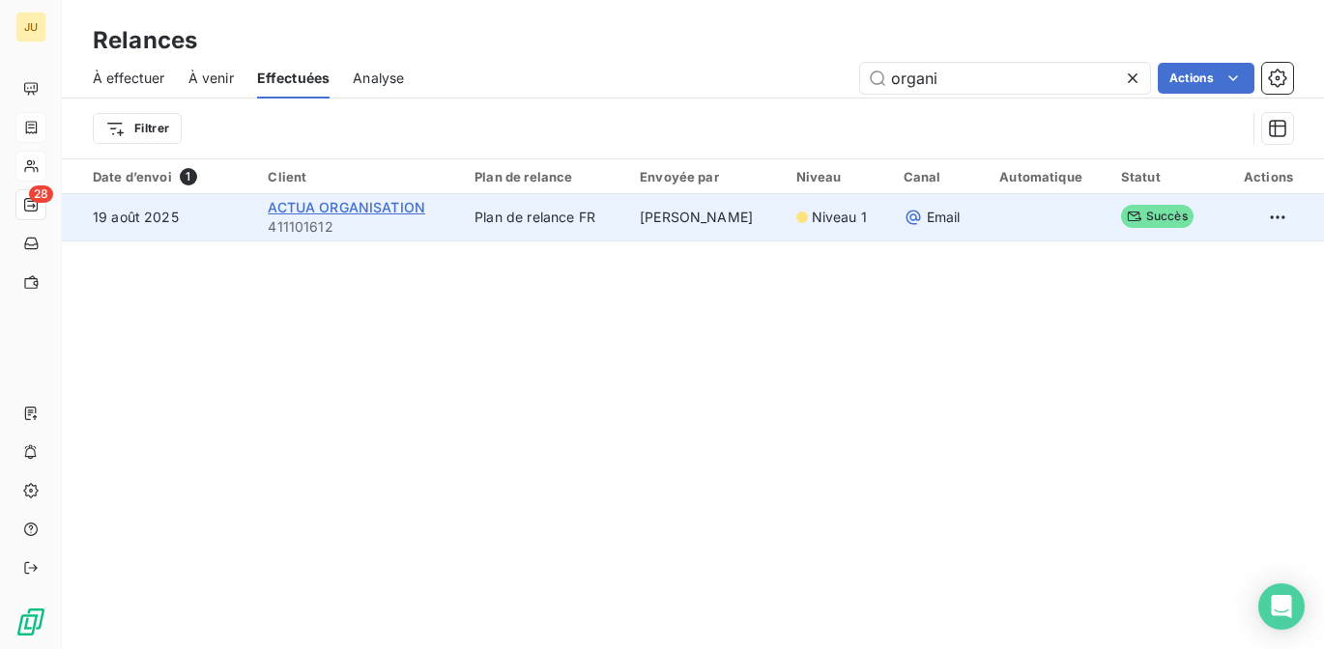
click at [312, 211] on span "ACTUA ORGANISATION" at bounding box center [347, 207] width 158 height 16
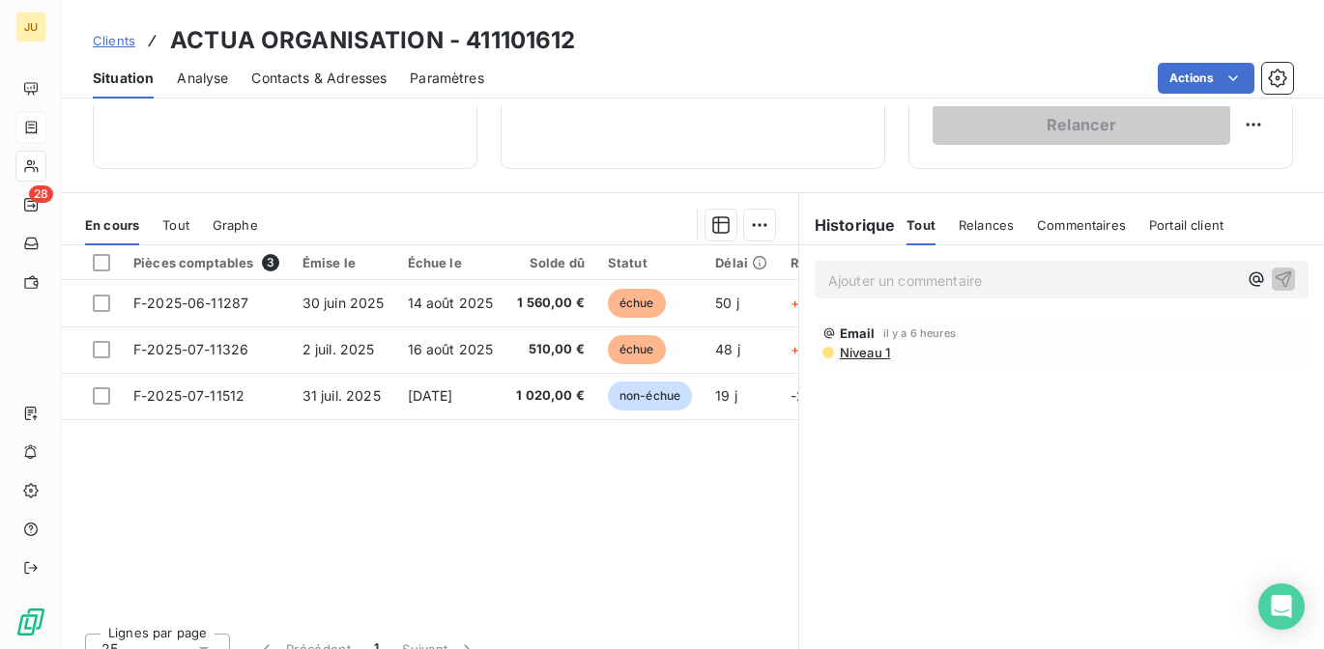
scroll to position [387, 0]
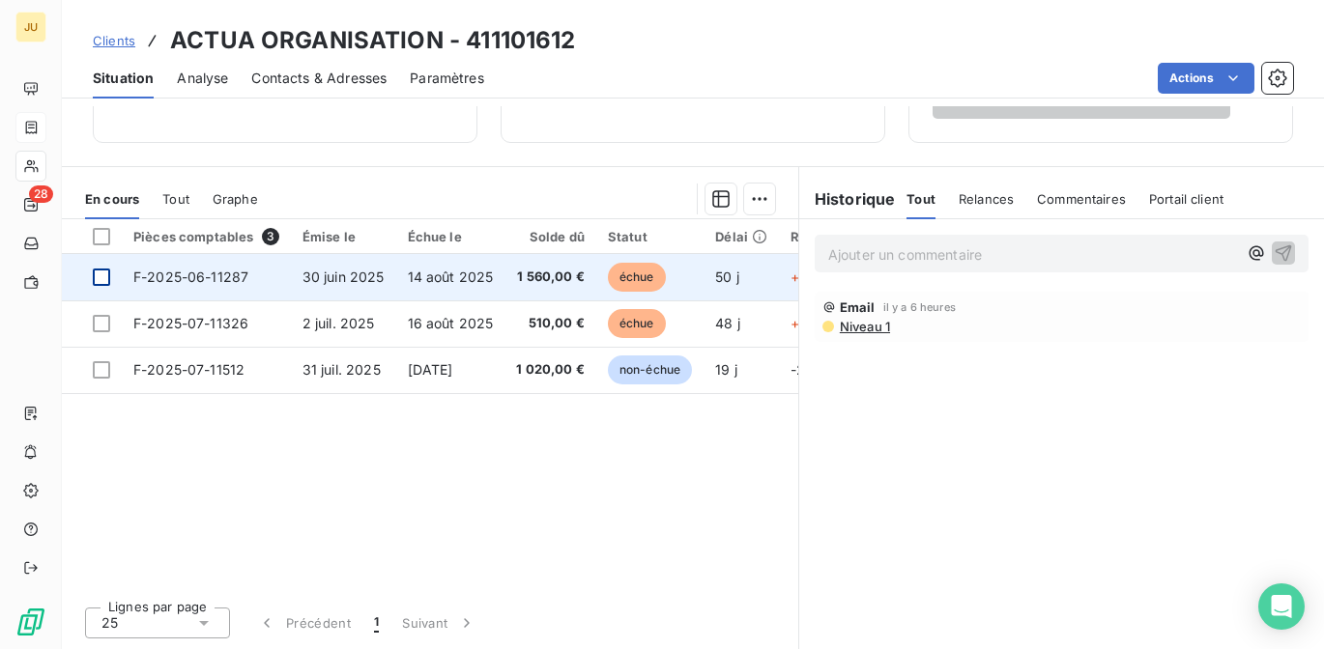
click at [102, 273] on div at bounding box center [101, 277] width 17 height 17
click at [106, 263] on td at bounding box center [92, 277] width 60 height 46
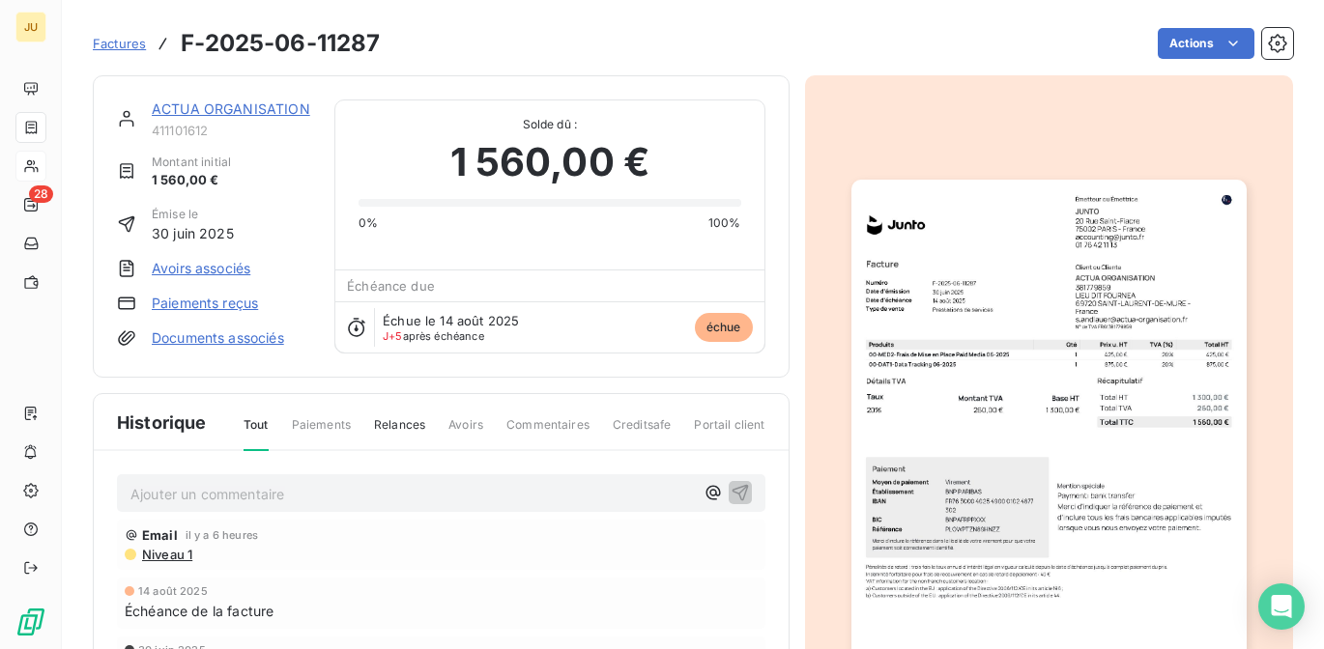
click at [164, 110] on link "ACTUA ORGANISATION" at bounding box center [231, 109] width 159 height 16
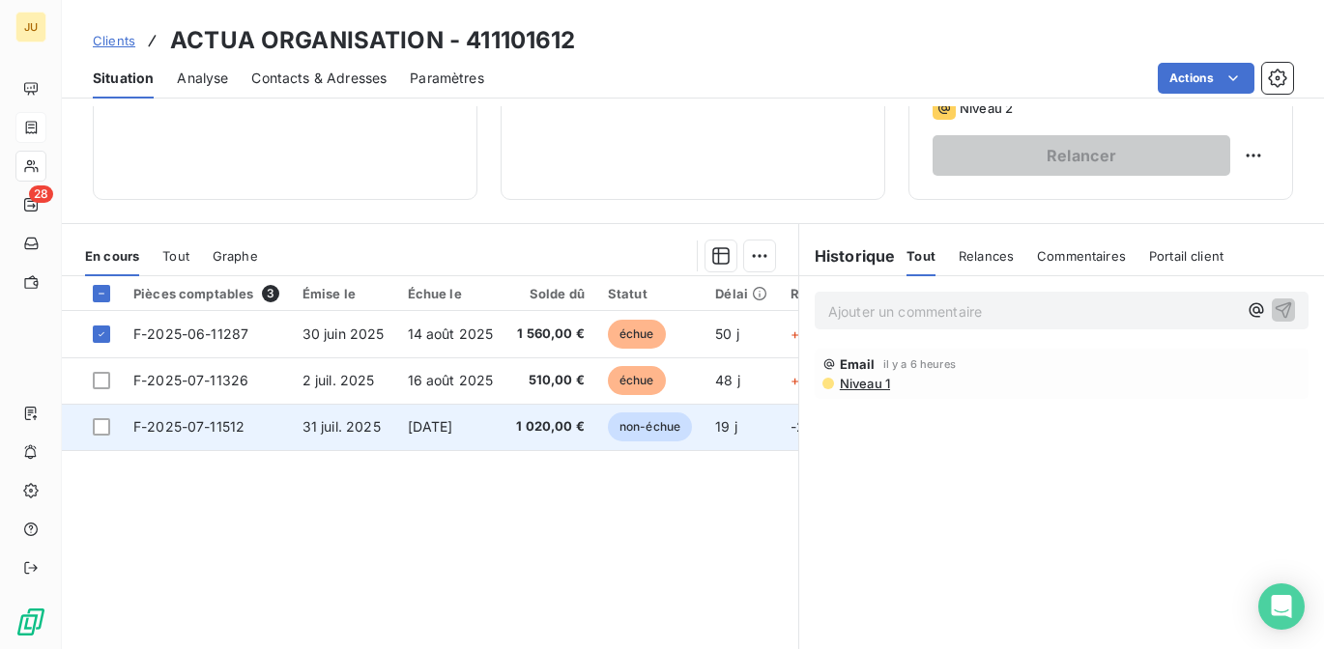
scroll to position [350, 0]
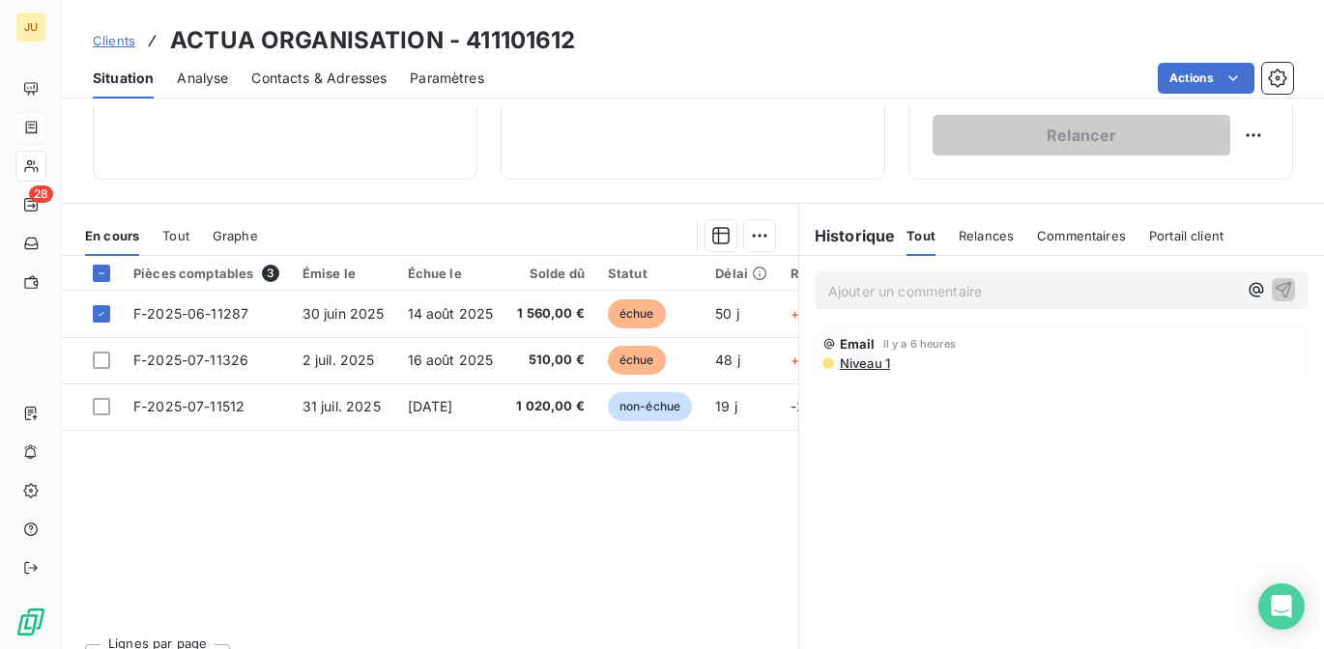
click at [968, 236] on span "Relances" at bounding box center [986, 235] width 55 height 15
click at [767, 228] on div "En cours Tout Graphe" at bounding box center [430, 236] width 736 height 41
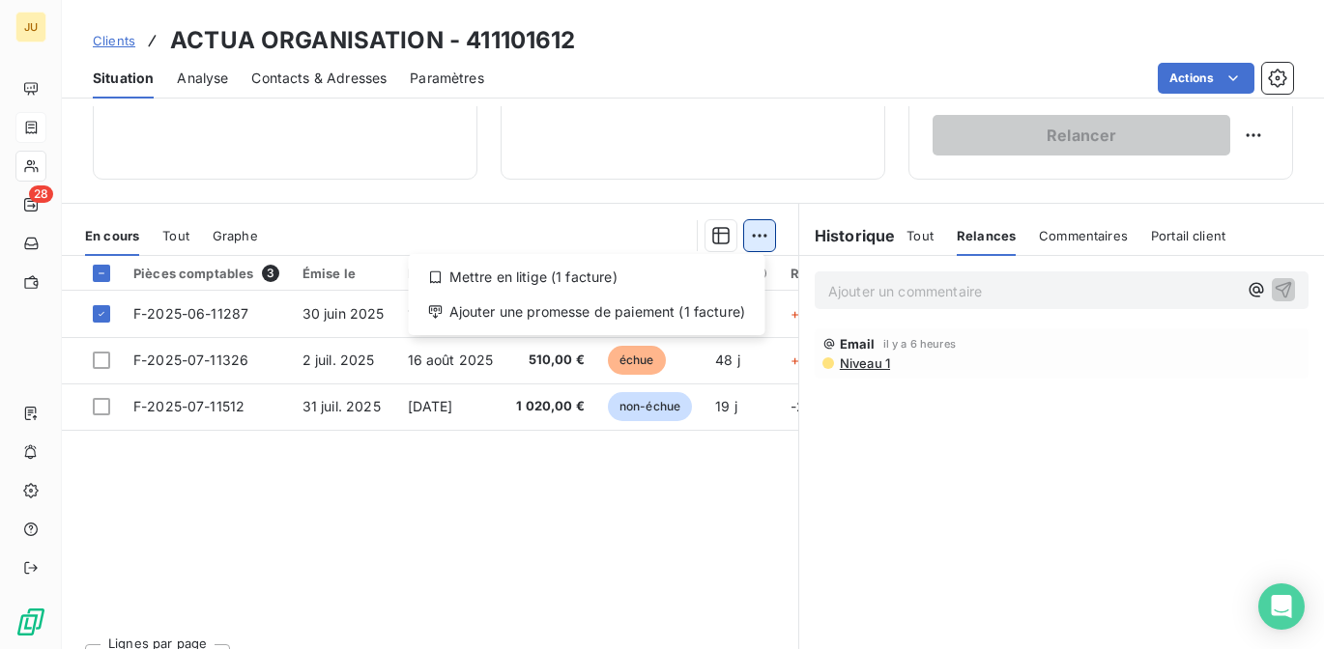
click at [763, 237] on html "JU 28 Clients ACTUA ORGANISATION - 411101612 Situation Analyse Contacts & Adres…" at bounding box center [662, 324] width 1324 height 649
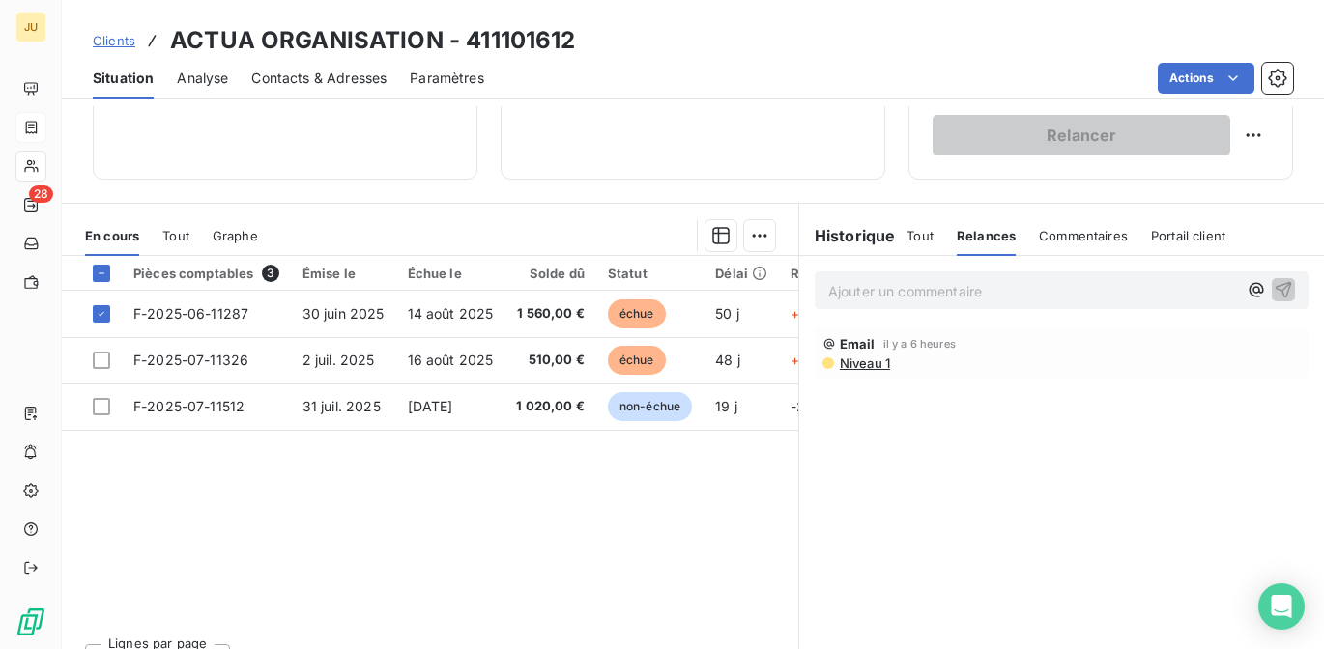
click at [110, 309] on html "JU 28 Clients ACTUA ORGANISATION - 411101612 Situation Analyse Contacts & Adres…" at bounding box center [662, 324] width 1324 height 649
click at [110, 309] on td at bounding box center [92, 314] width 60 height 46
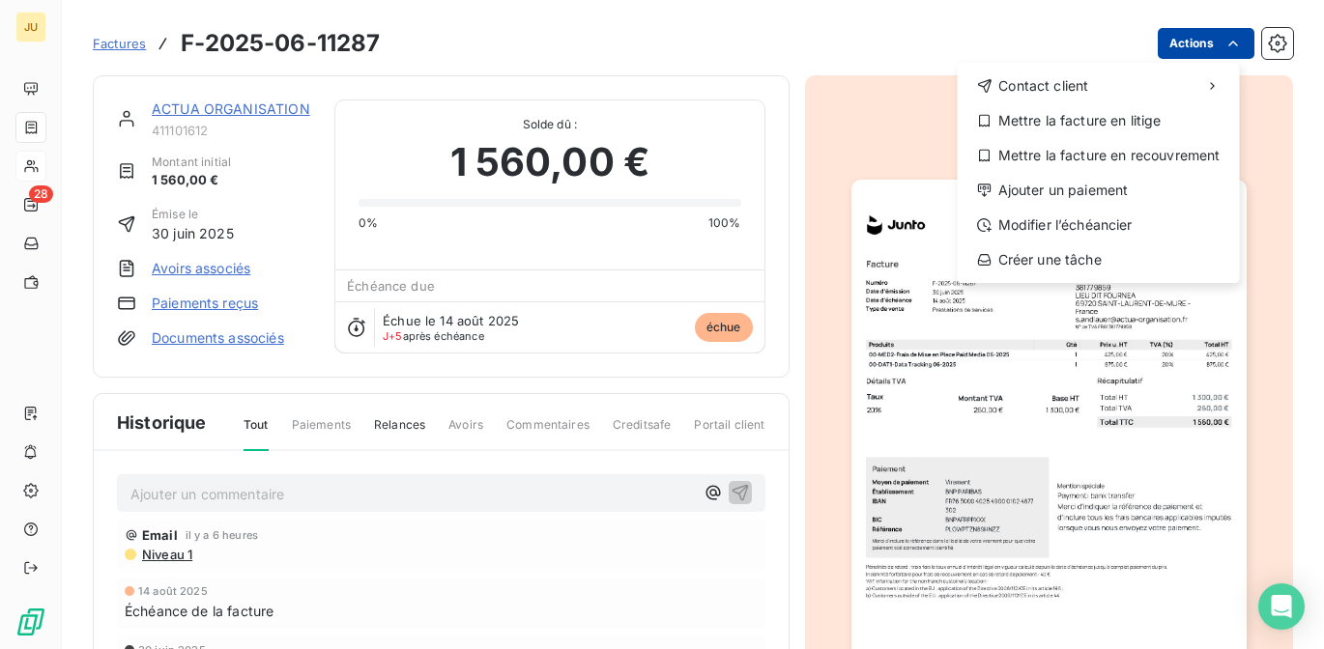
click at [1224, 53] on html "JU 28 Factures F-2025-06-11287 Actions Contact client Mettre la facture en liti…" at bounding box center [662, 324] width 1324 height 649
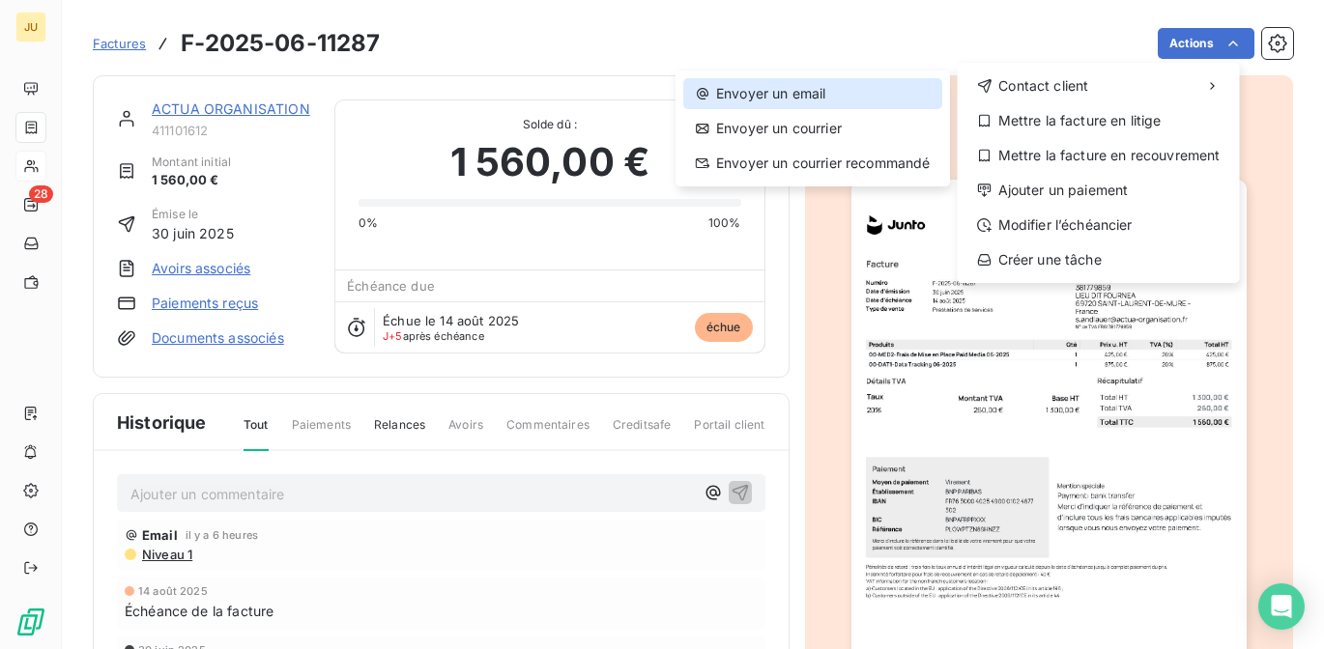
click at [803, 98] on div "Envoyer un email" at bounding box center [812, 93] width 259 height 31
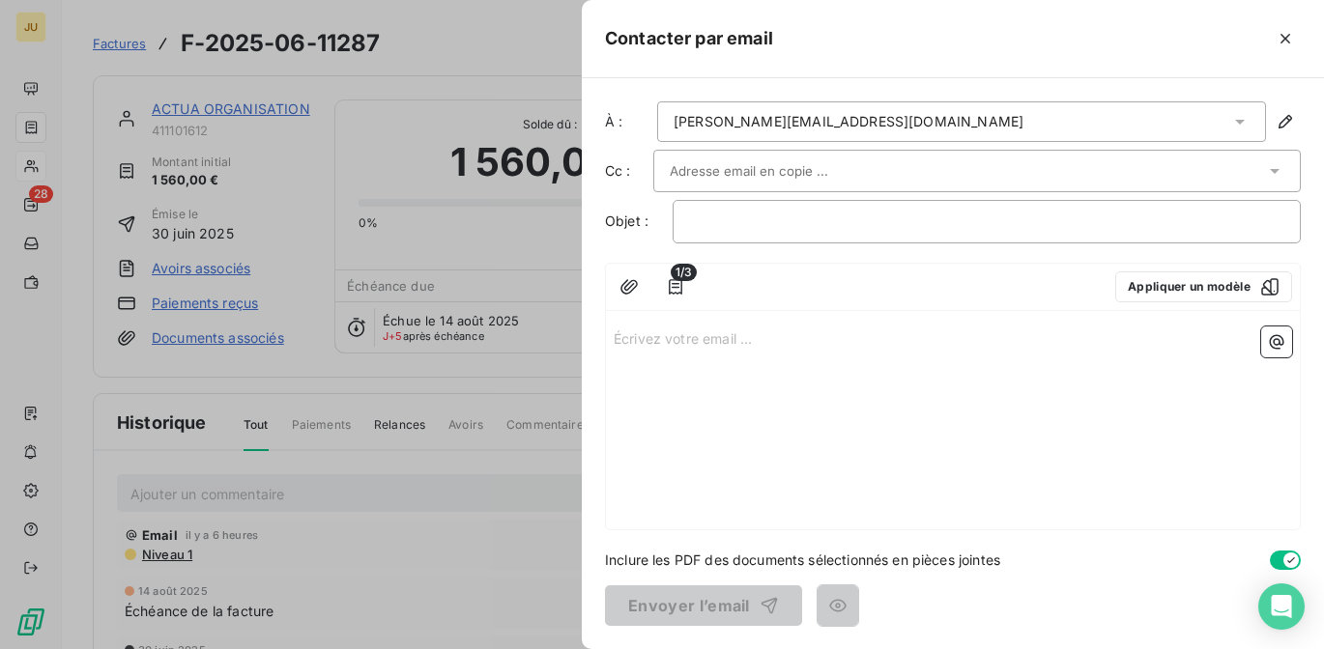
click at [971, 166] on div at bounding box center [967, 171] width 595 height 29
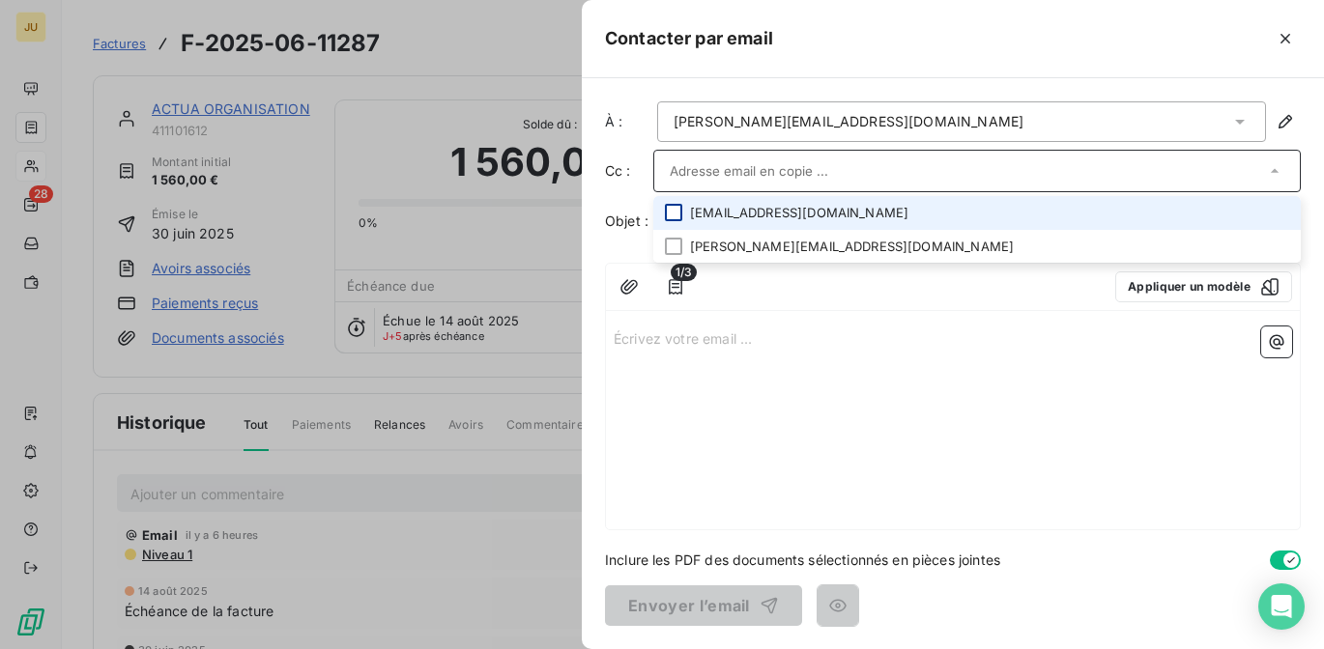
click at [674, 206] on div at bounding box center [673, 212] width 17 height 17
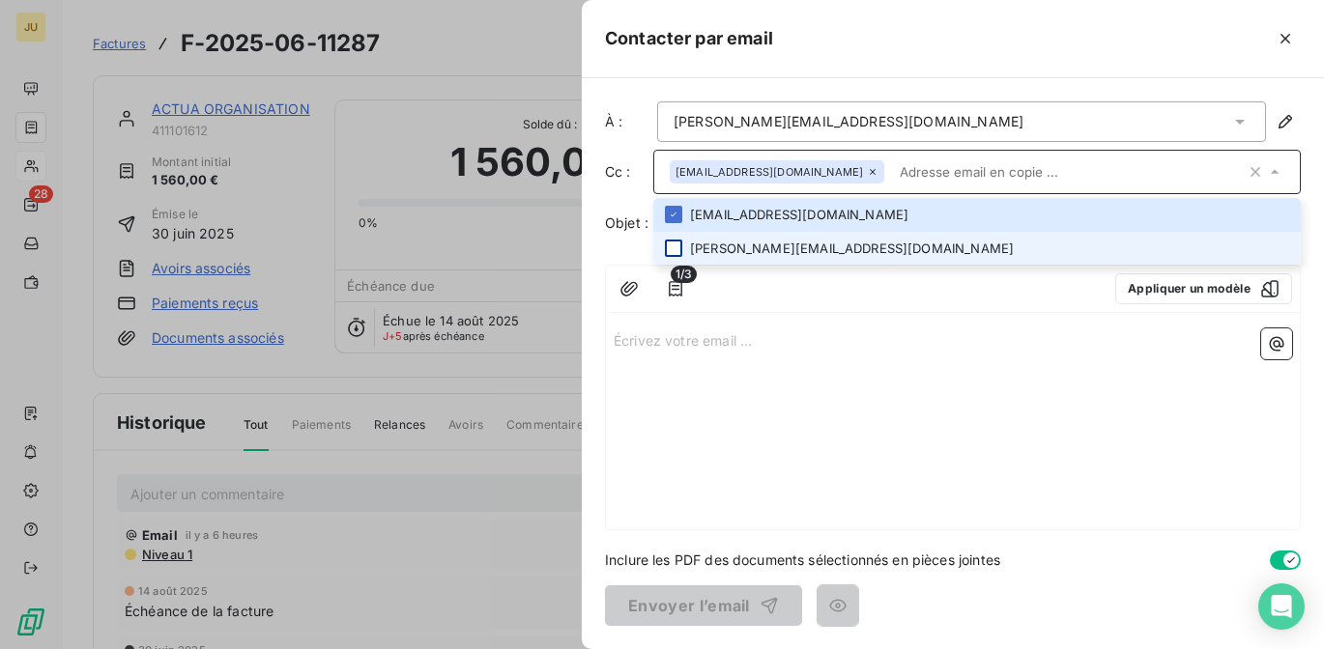
click at [680, 245] on div at bounding box center [673, 248] width 17 height 17
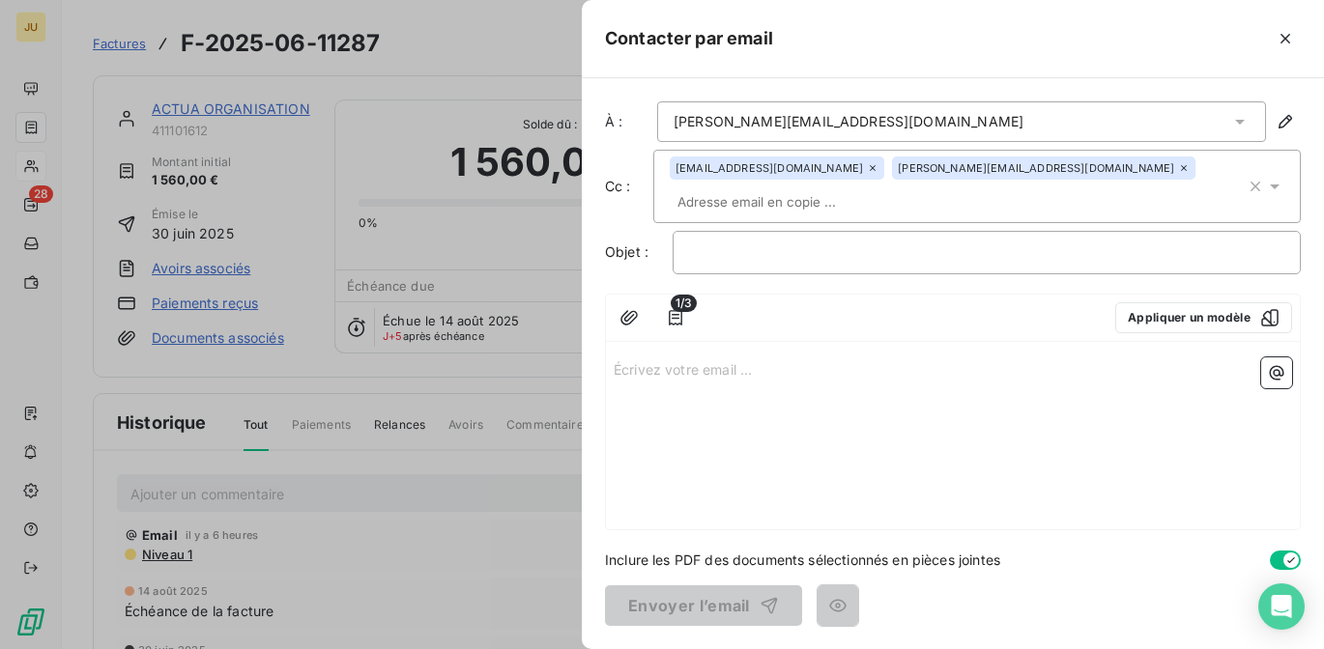
click at [1094, 364] on p "Écrivez votre email ... ﻿" at bounding box center [953, 369] width 678 height 22
click at [1273, 185] on icon at bounding box center [1275, 187] width 10 height 5
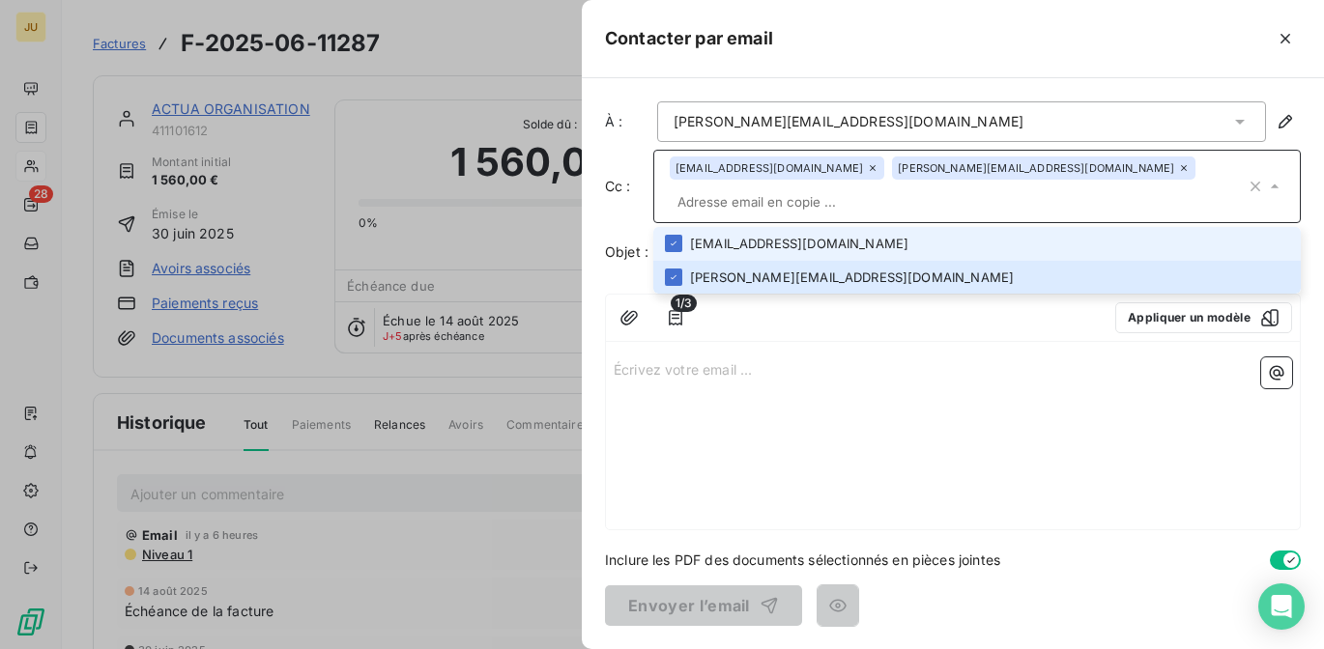
click at [1099, 250] on li "[EMAIL_ADDRESS][DOMAIN_NAME]" at bounding box center [977, 244] width 648 height 34
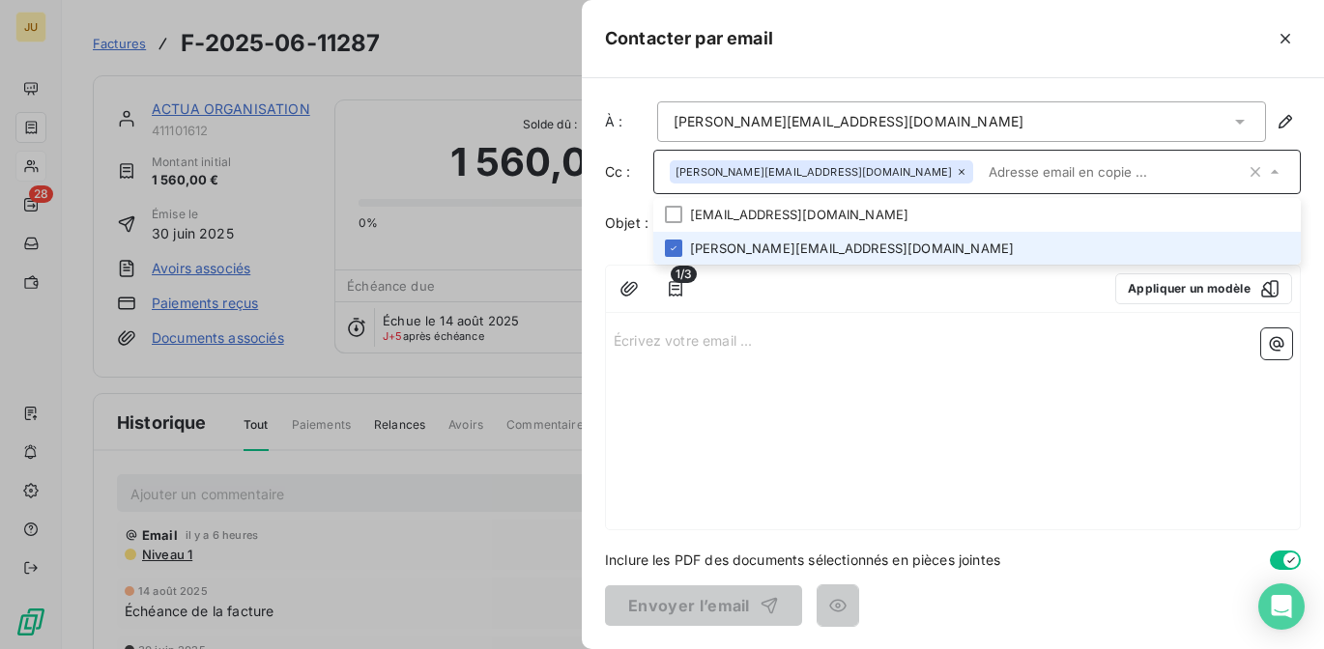
click at [963, 246] on li "[PERSON_NAME][EMAIL_ADDRESS][DOMAIN_NAME]" at bounding box center [977, 249] width 648 height 34
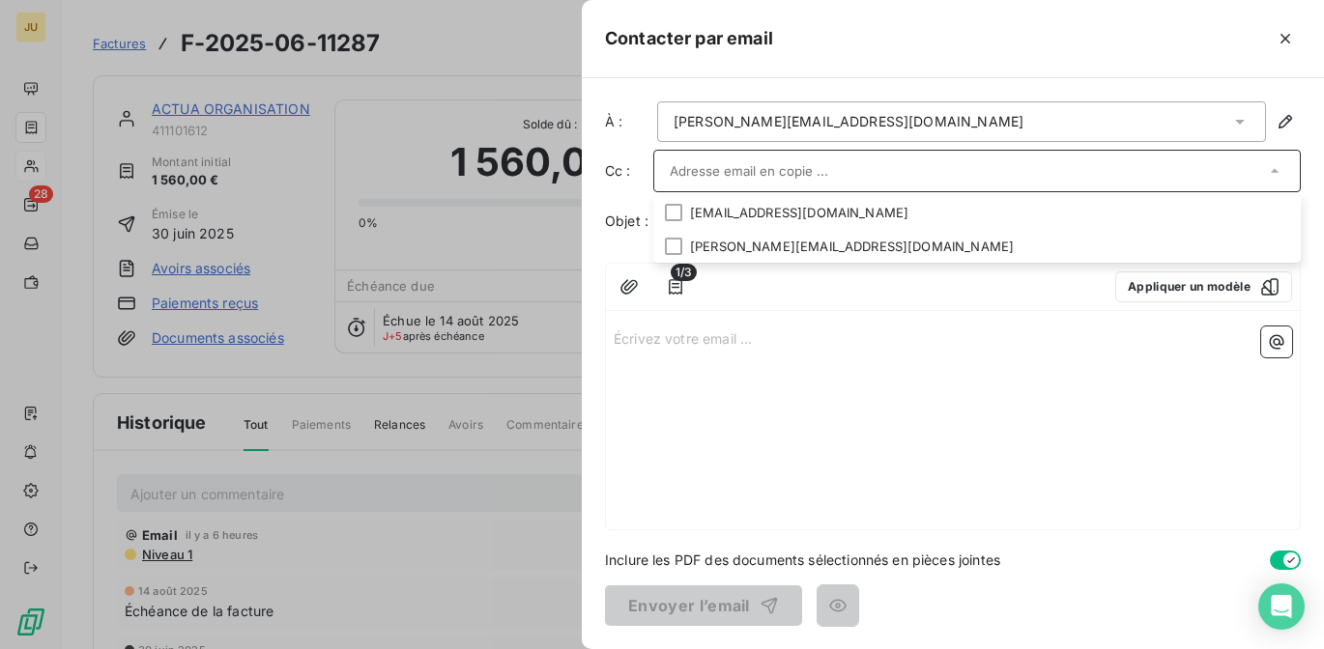
click at [343, 172] on div at bounding box center [662, 324] width 1324 height 649
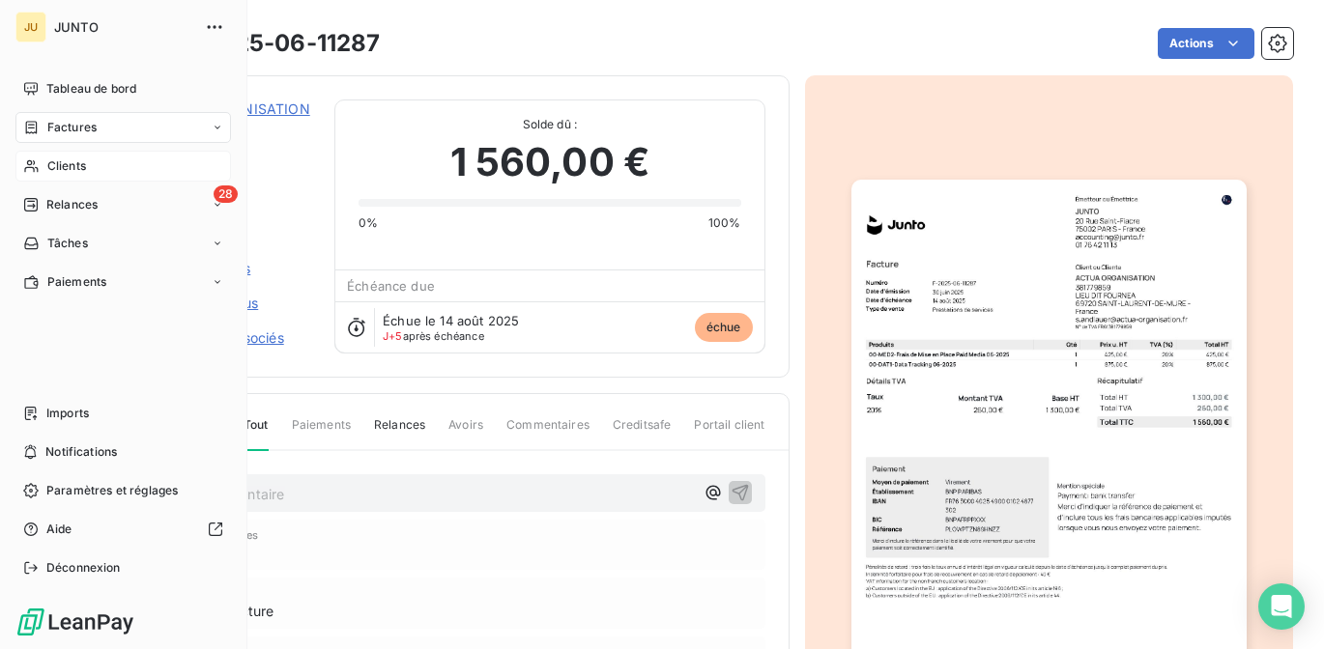
click at [54, 203] on span "Relances" at bounding box center [71, 204] width 51 height 17
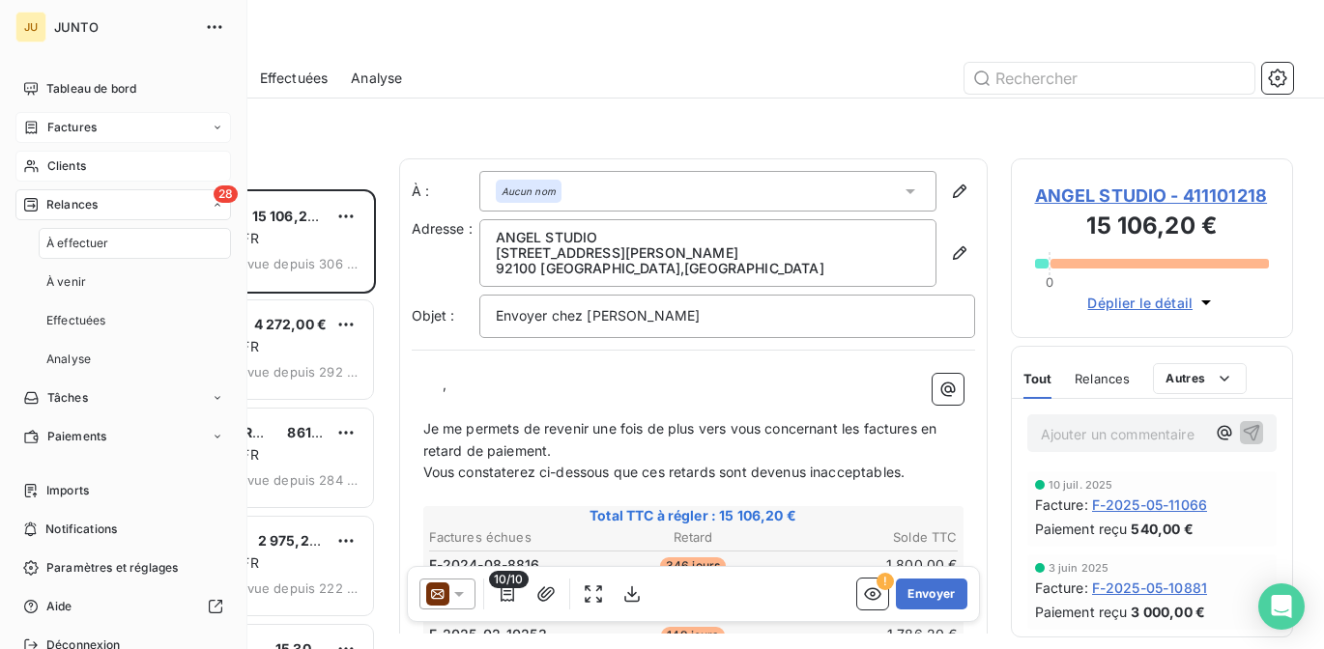
scroll to position [446, 268]
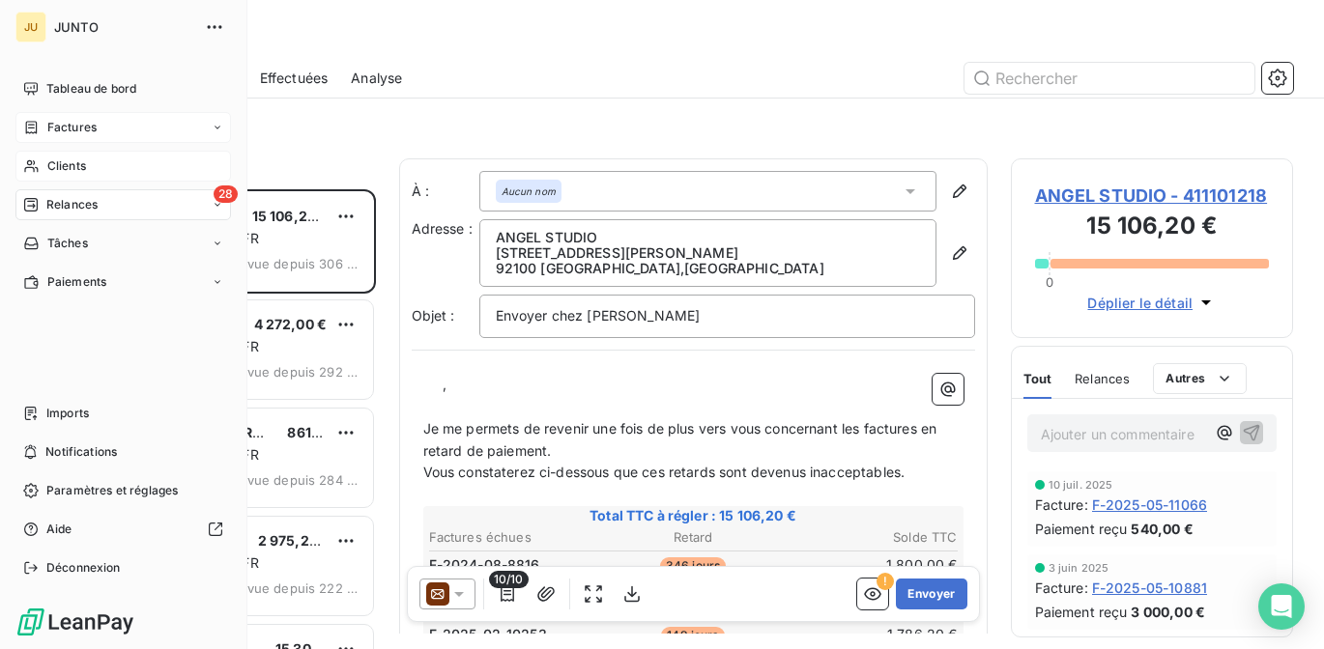
click at [49, 158] on span "Clients" at bounding box center [66, 166] width 39 height 17
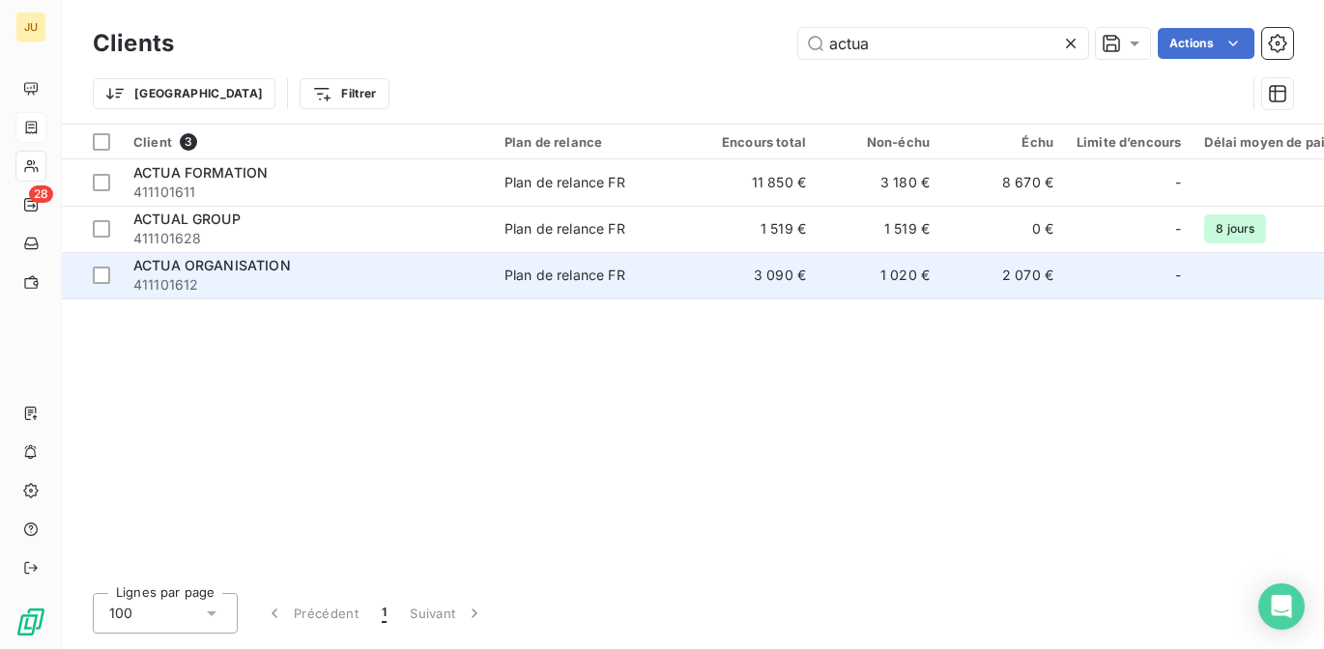
click at [548, 275] on div "Plan de relance FR" at bounding box center [565, 275] width 121 height 19
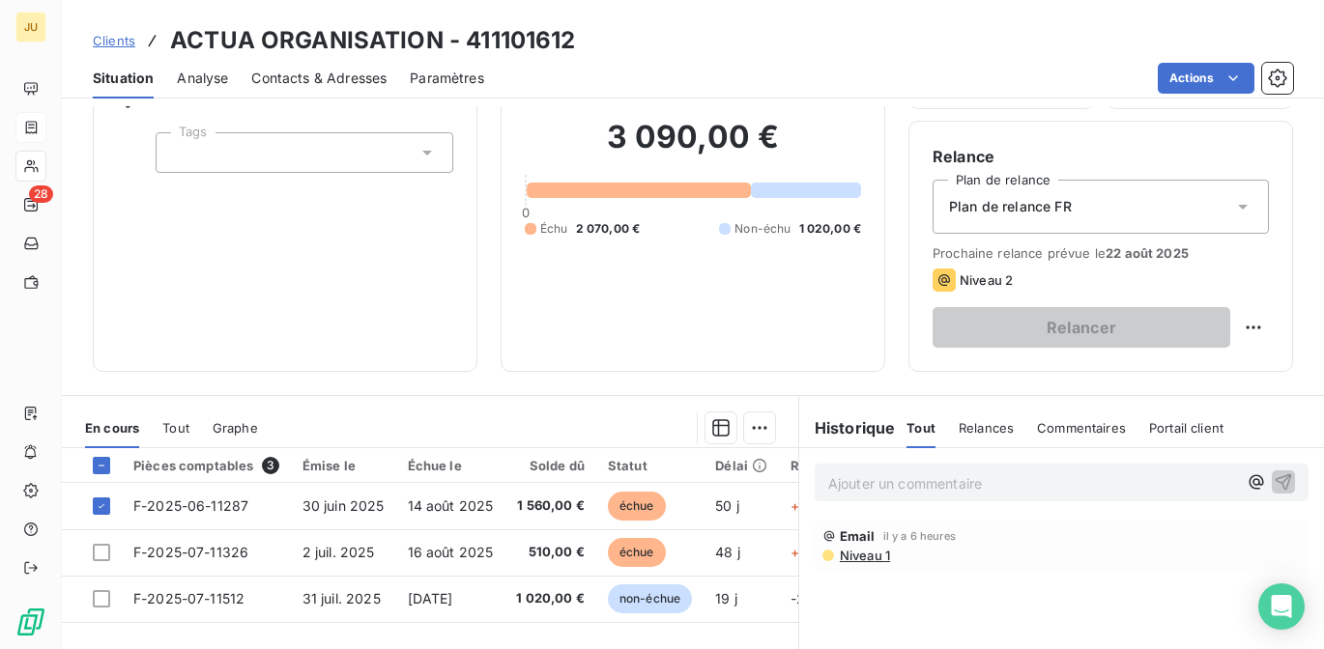
scroll to position [345, 0]
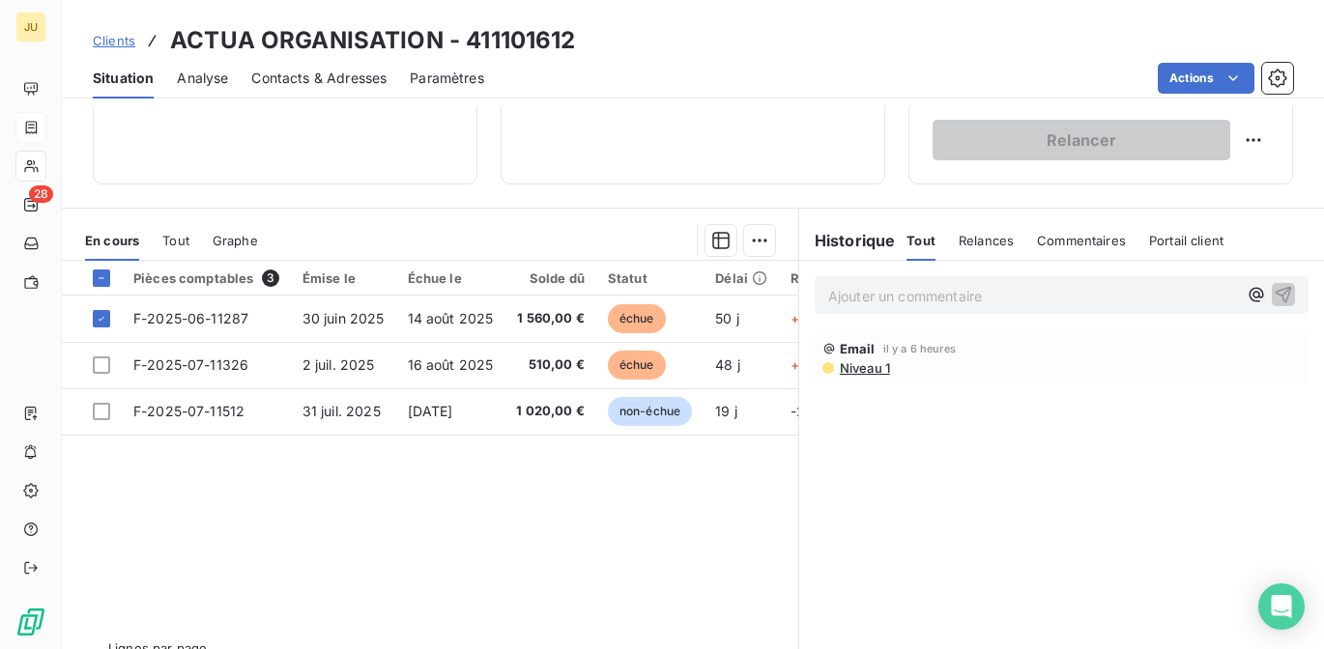
click at [880, 306] on p "Ajouter un commentaire ﻿" at bounding box center [1032, 296] width 409 height 24
click at [1274, 288] on icon "button" at bounding box center [1283, 293] width 19 height 19
